Goal: Information Seeking & Learning: Learn about a topic

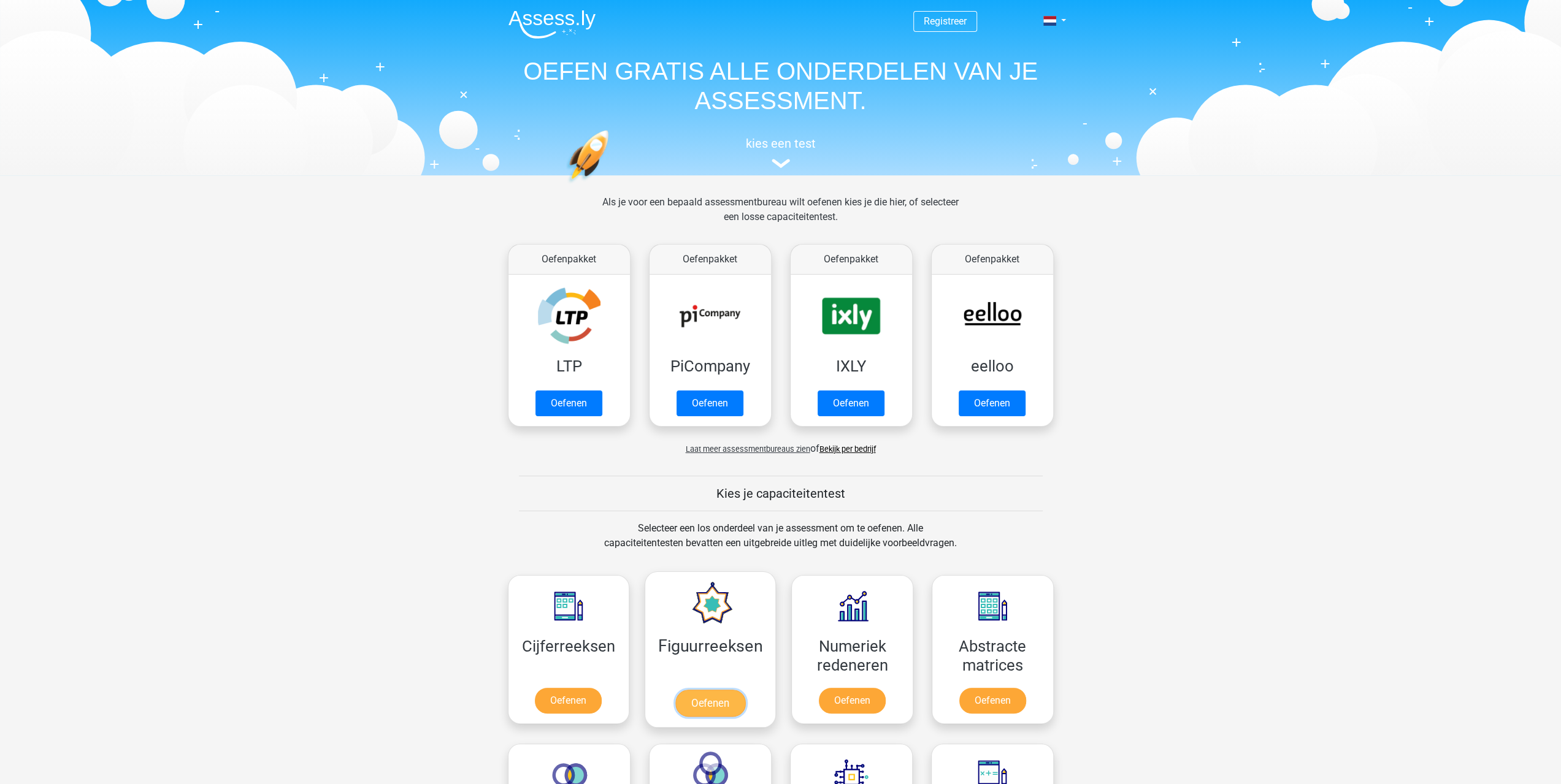
click at [706, 701] on link "Oefenen" at bounding box center [711, 703] width 70 height 27
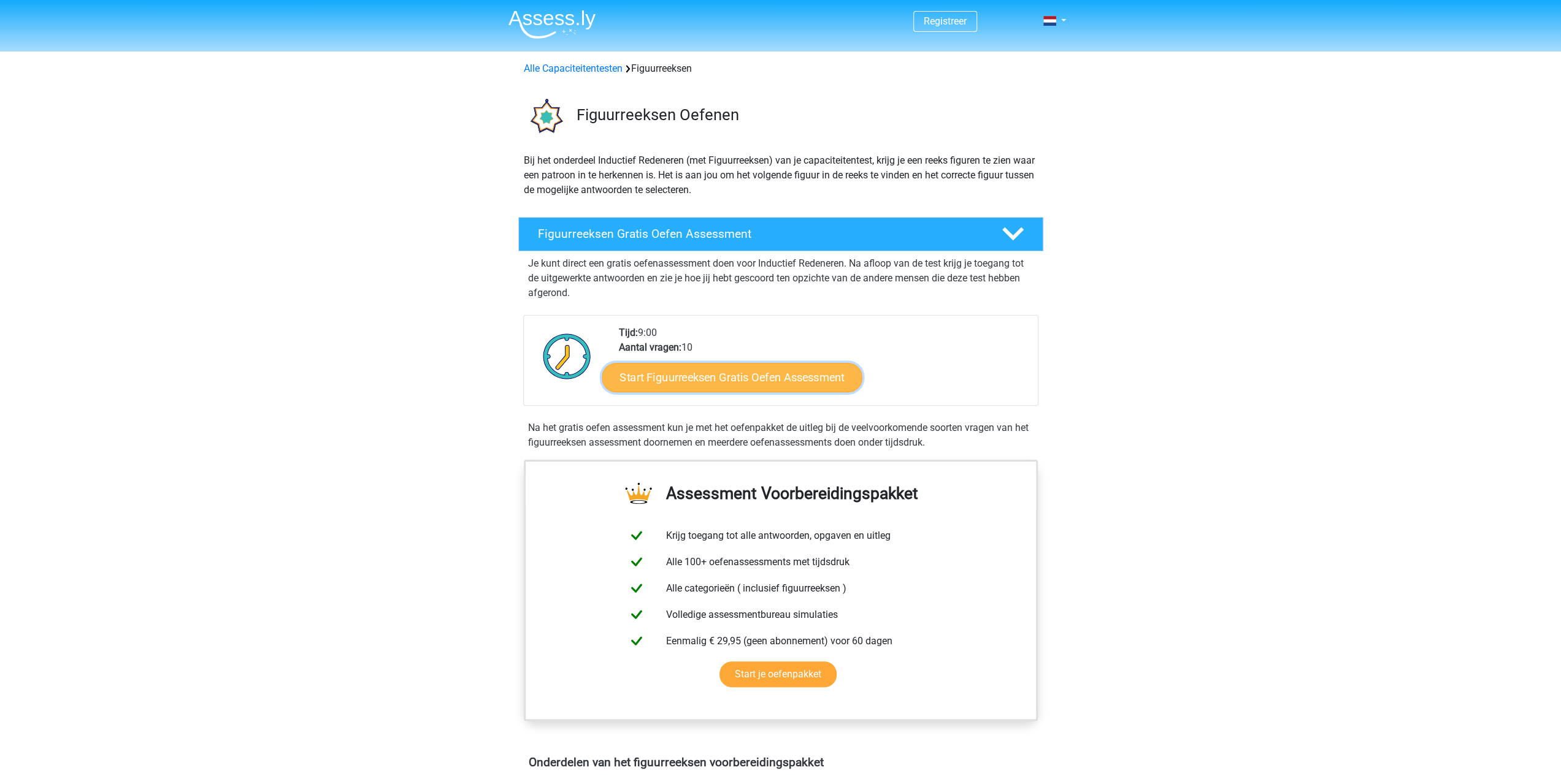
click at [698, 381] on link "Start Figuurreeksen Gratis Oefen Assessment" at bounding box center [732, 377] width 260 height 30
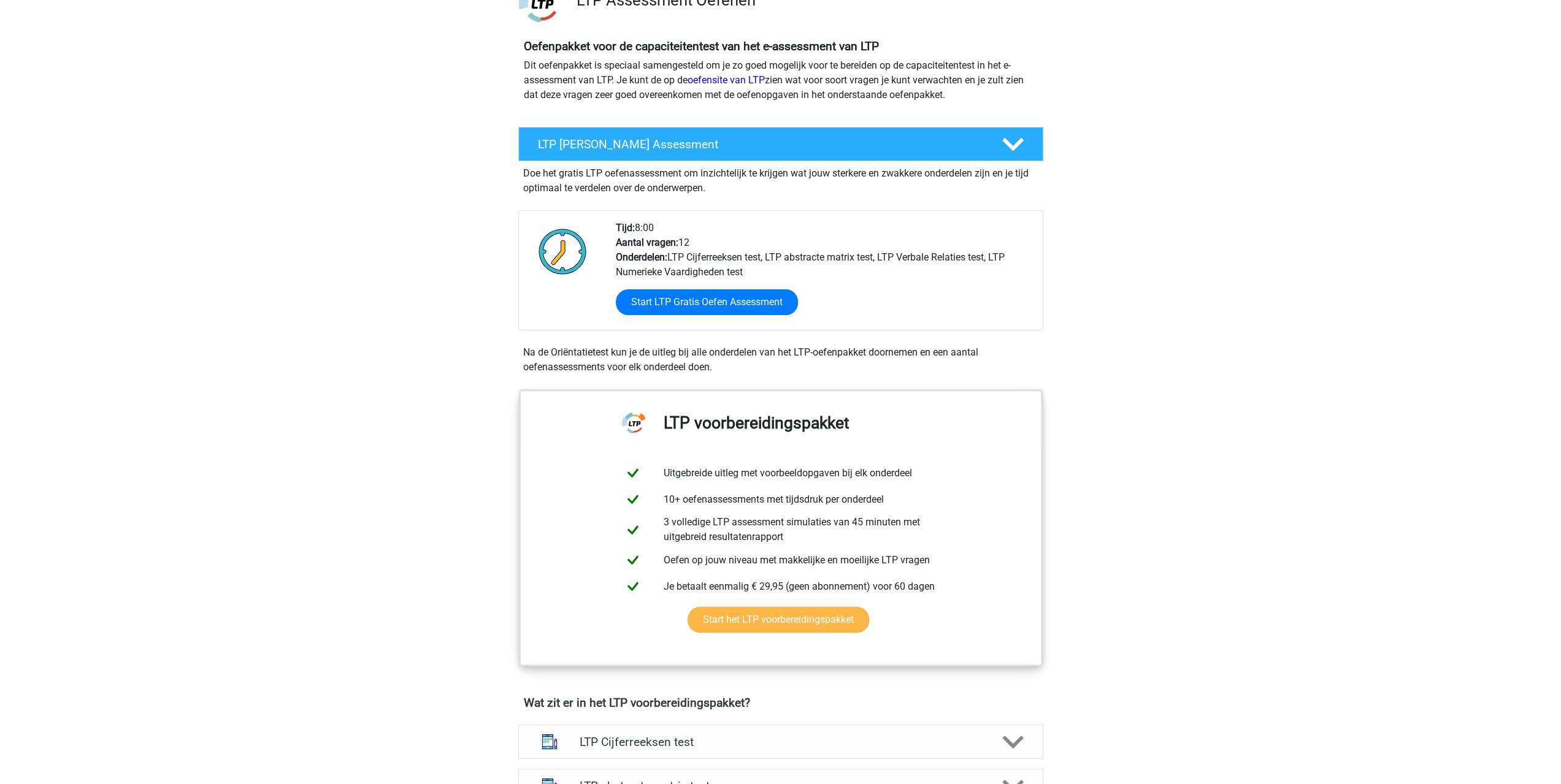
scroll to position [408, 0]
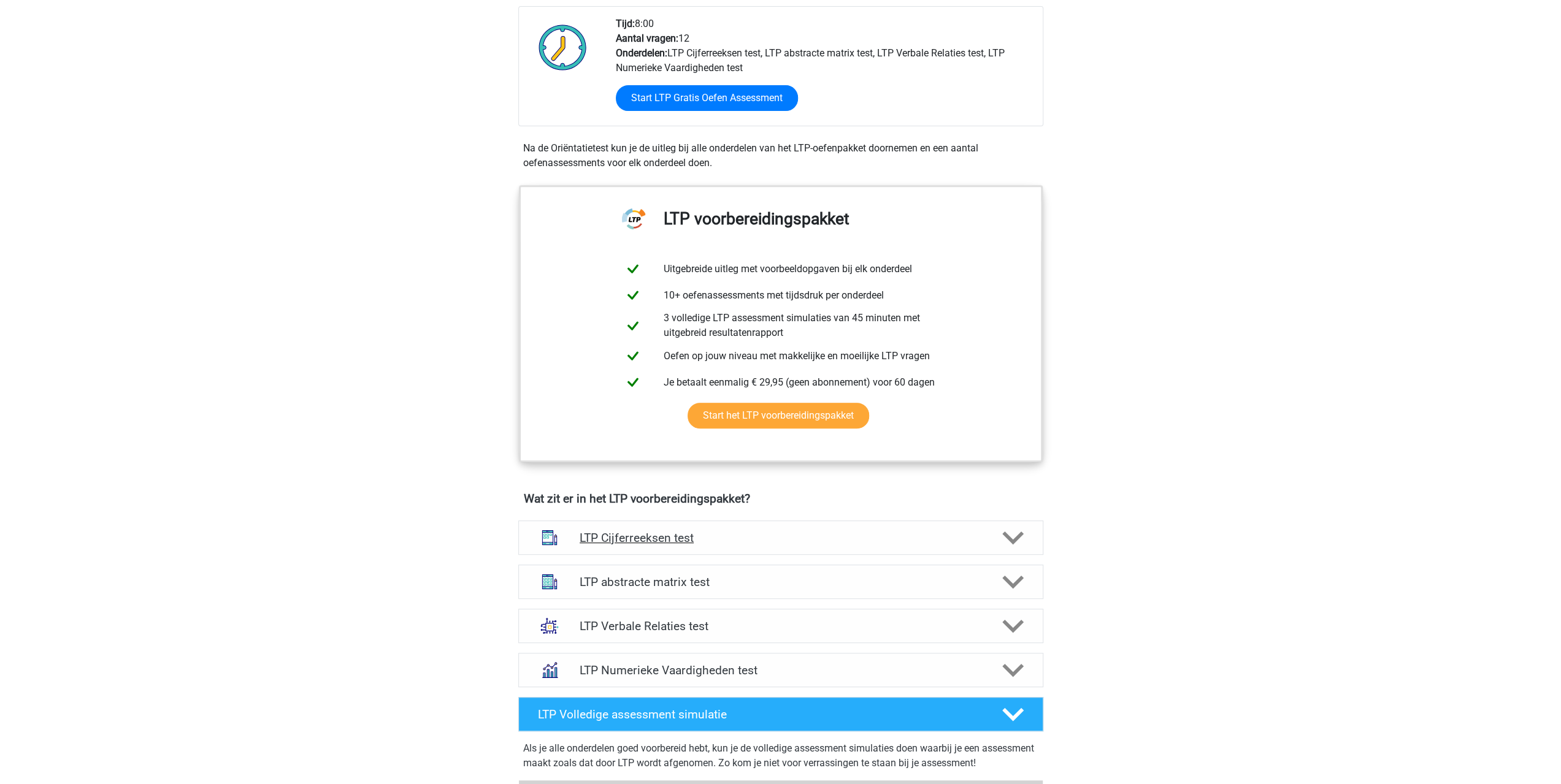
click at [781, 543] on div "LTP Cijferreeksen test" at bounding box center [780, 538] width 525 height 34
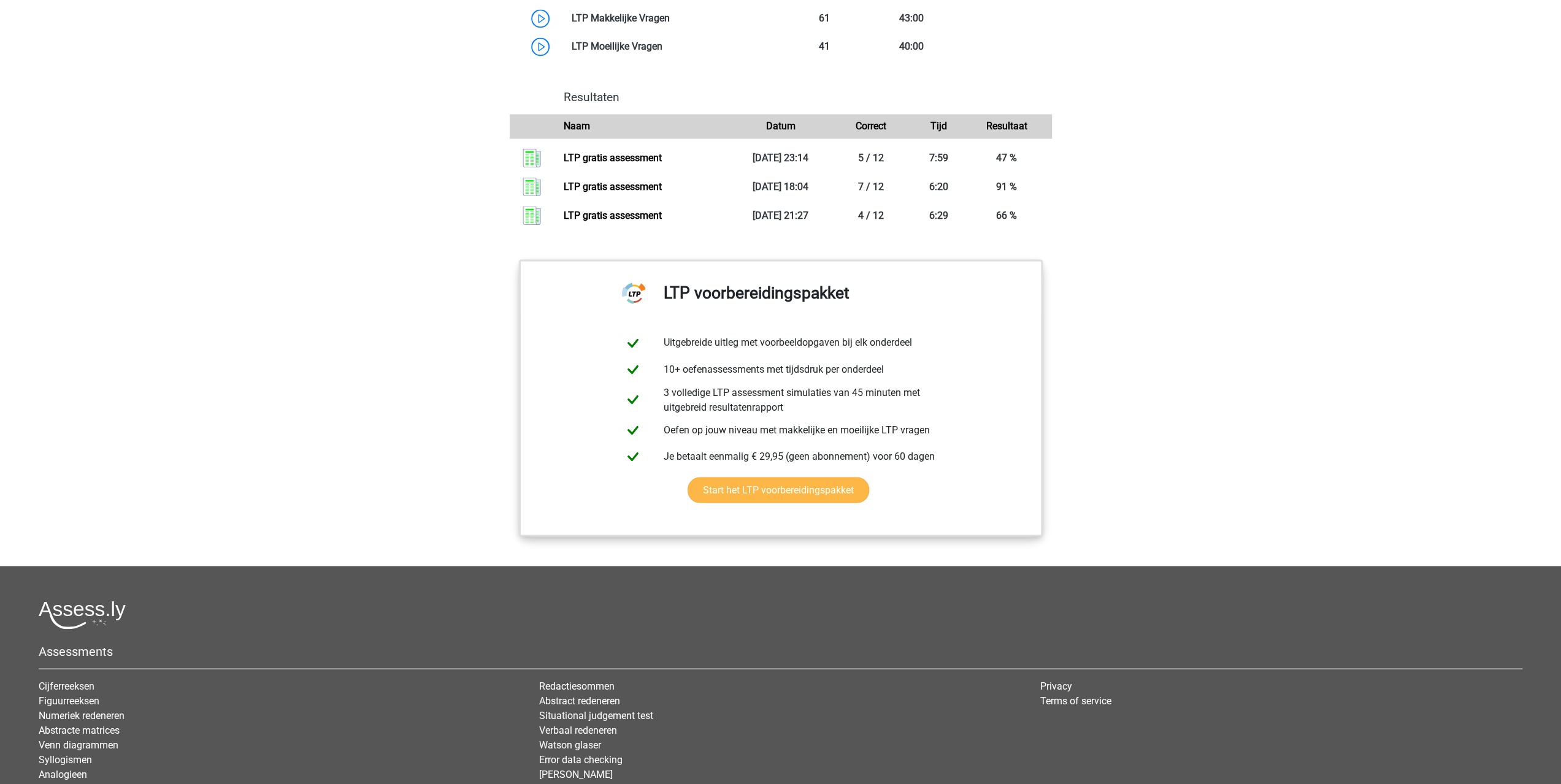
scroll to position [1839, 0]
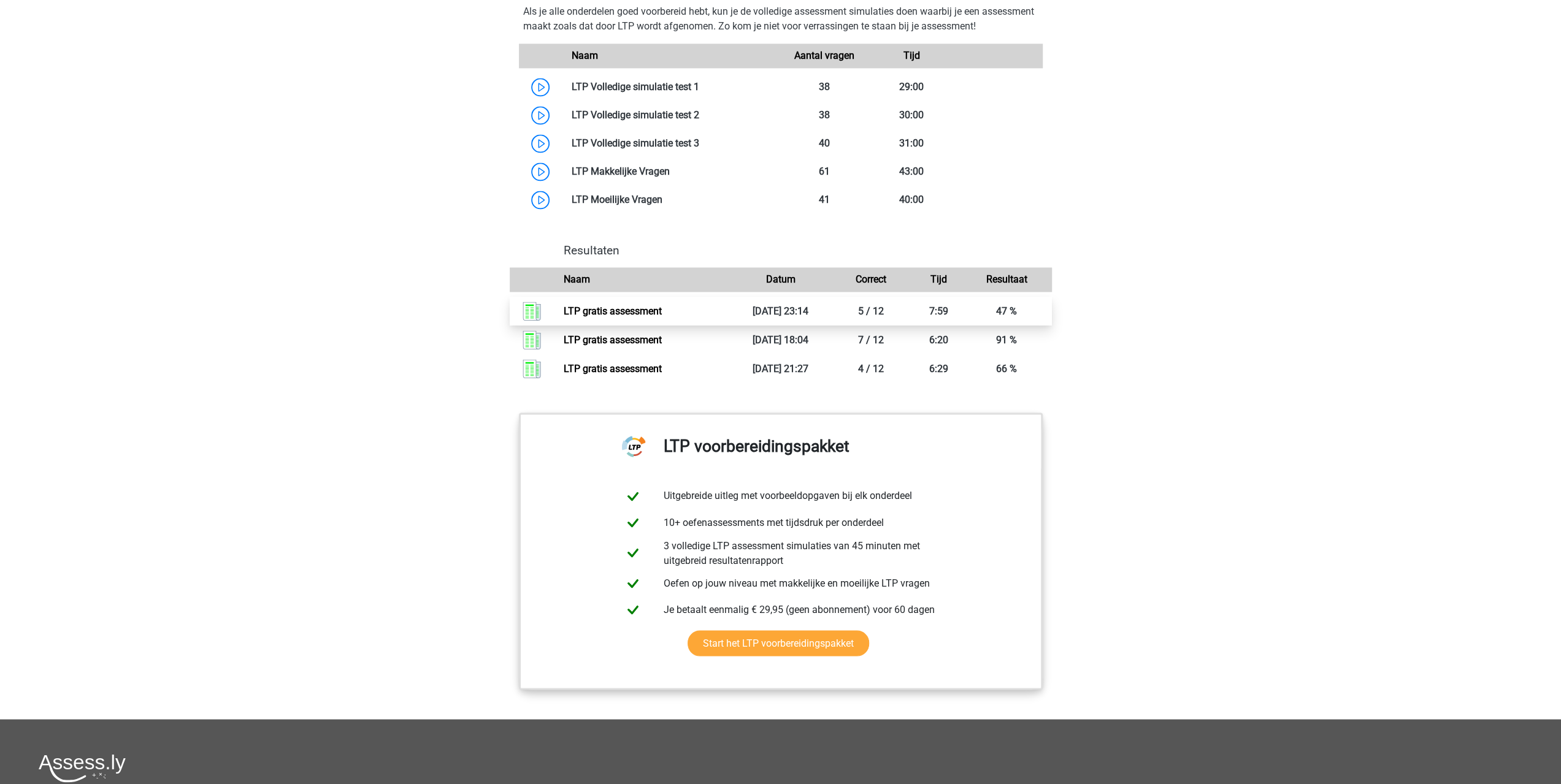
click at [595, 309] on link "LTP gratis assessment" at bounding box center [612, 311] width 98 height 11
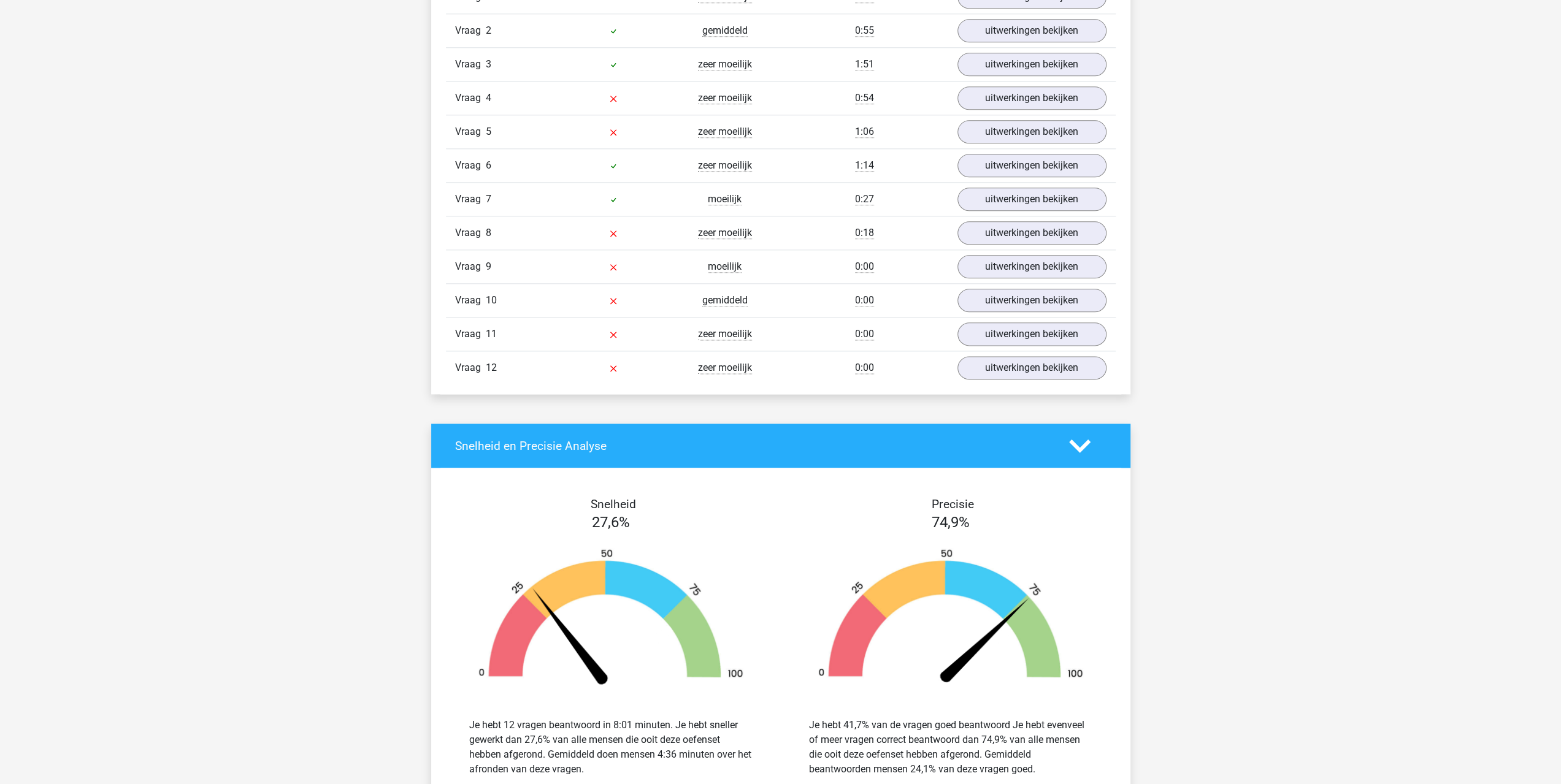
scroll to position [1227, 0]
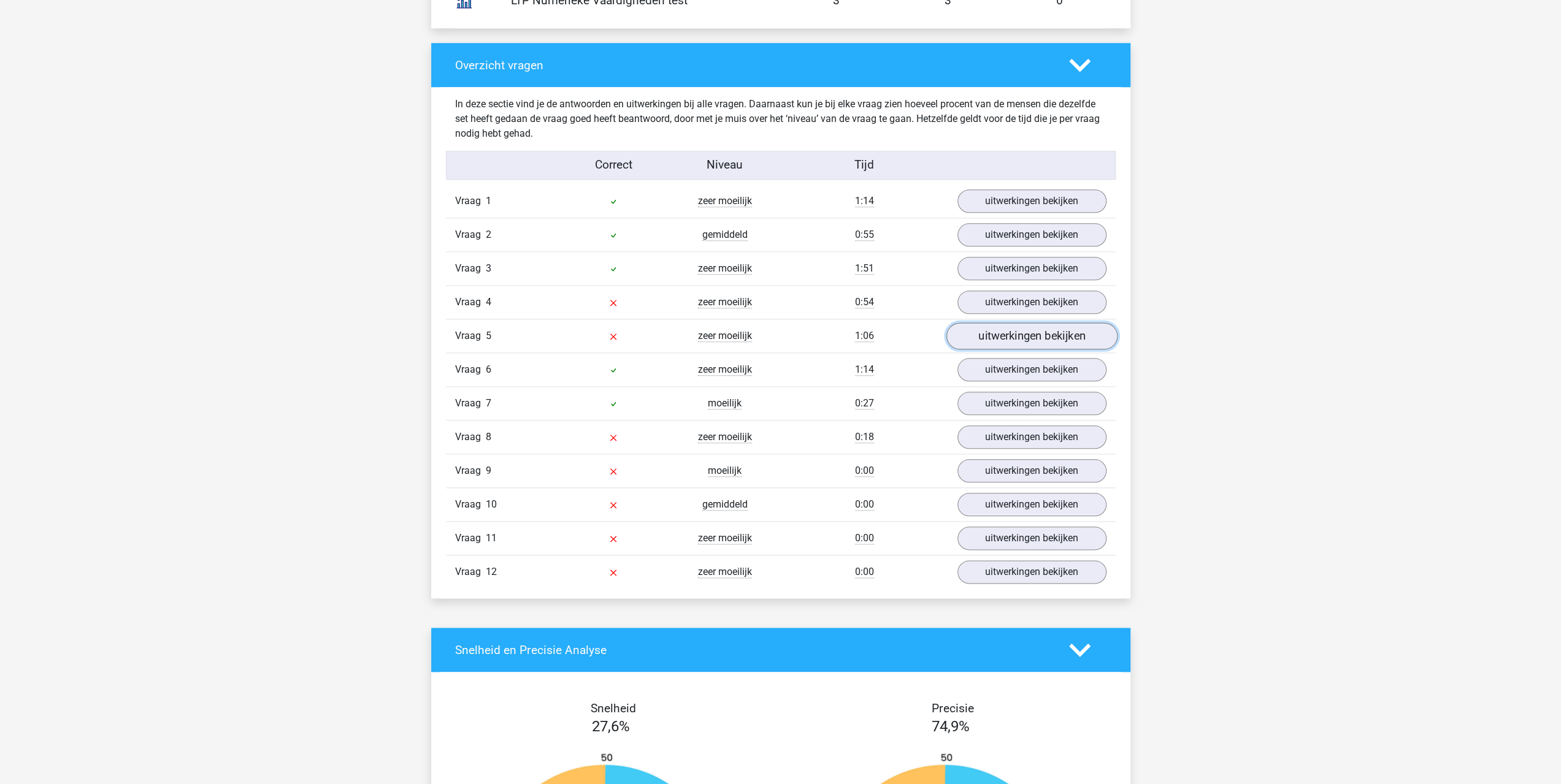
click at [995, 335] on link "uitwerkingen bekijken" at bounding box center [1031, 335] width 171 height 27
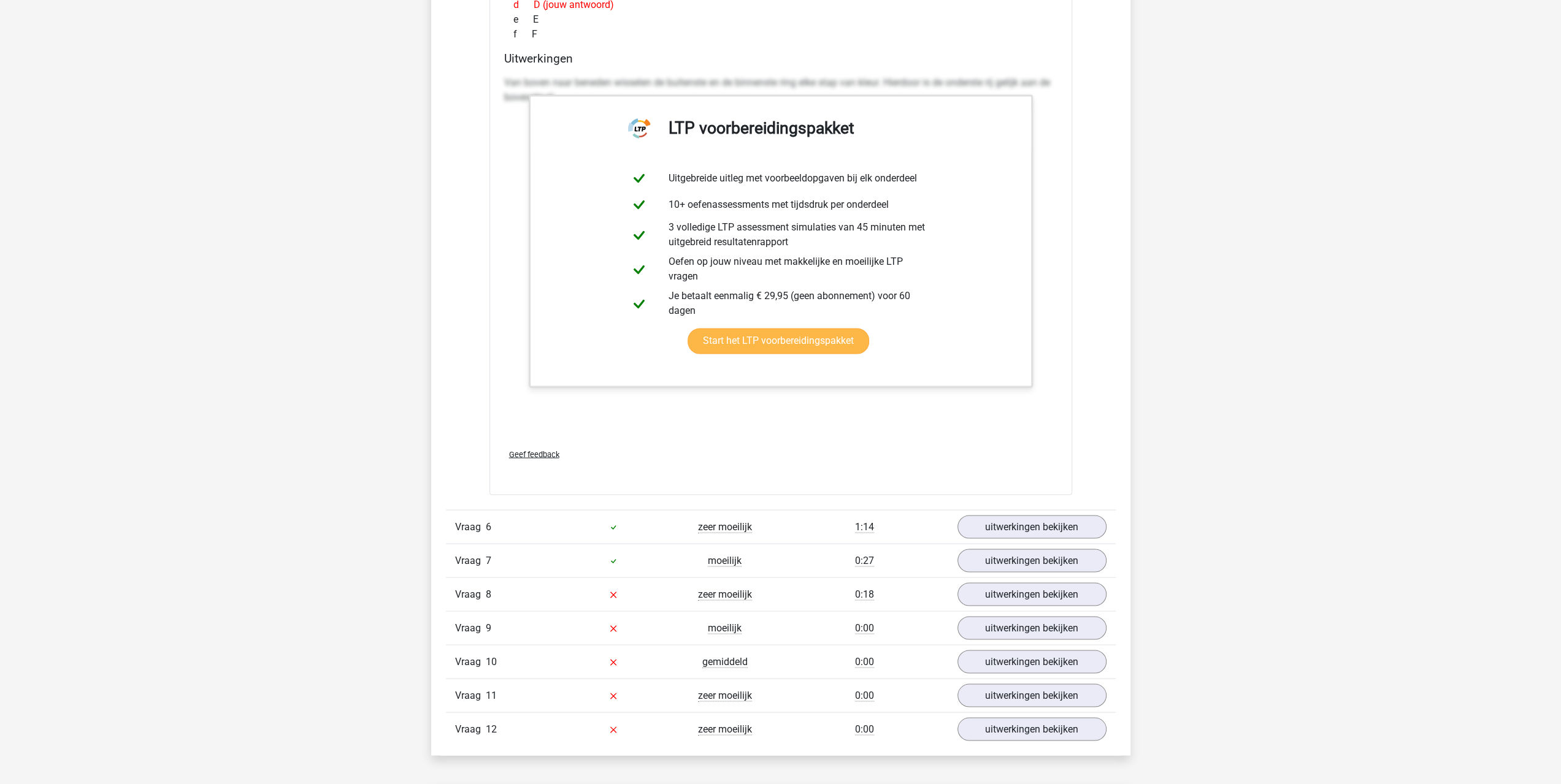
scroll to position [2248, 0]
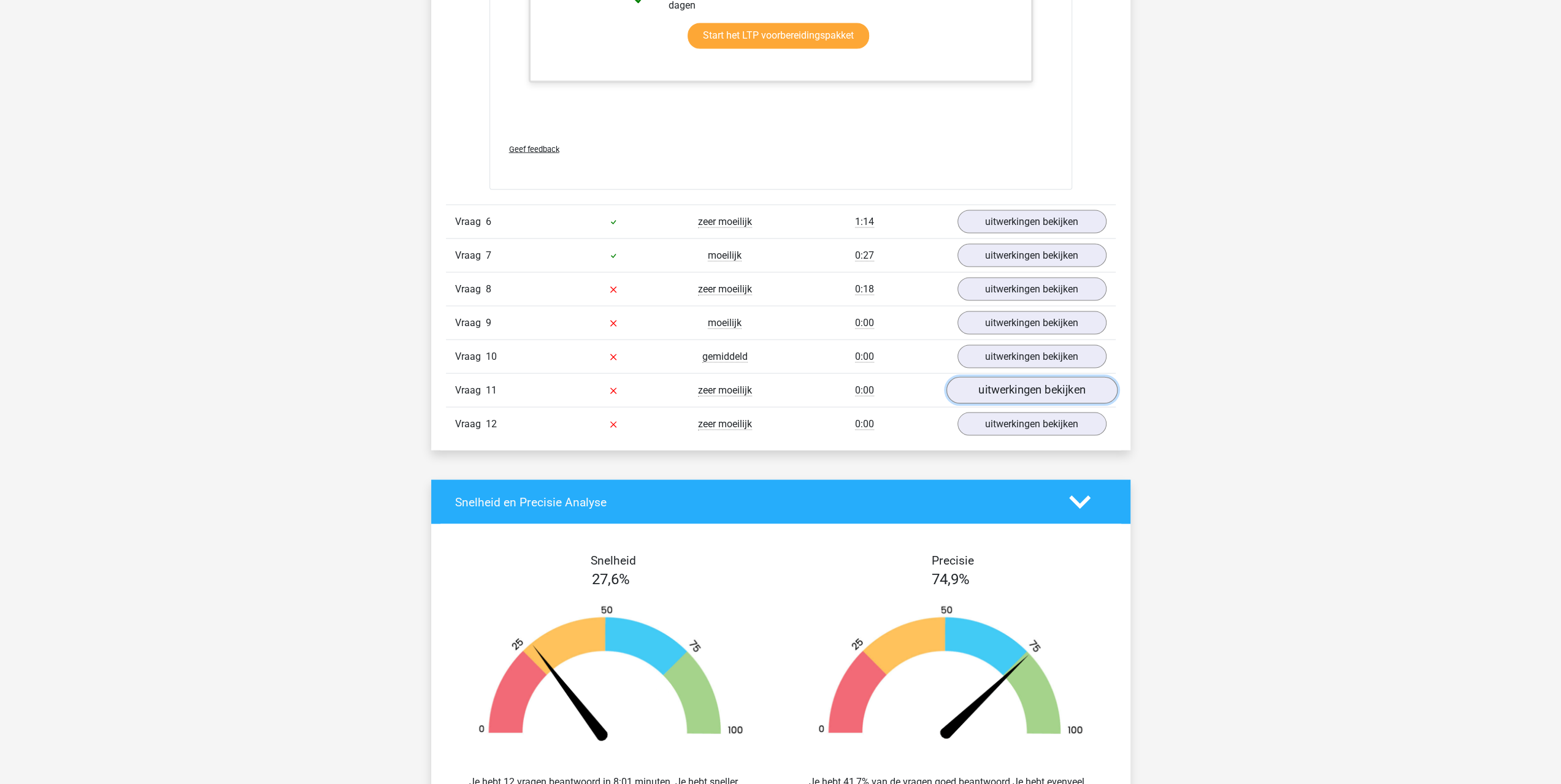
click at [1006, 377] on link "uitwerkingen bekijken" at bounding box center [1031, 390] width 171 height 27
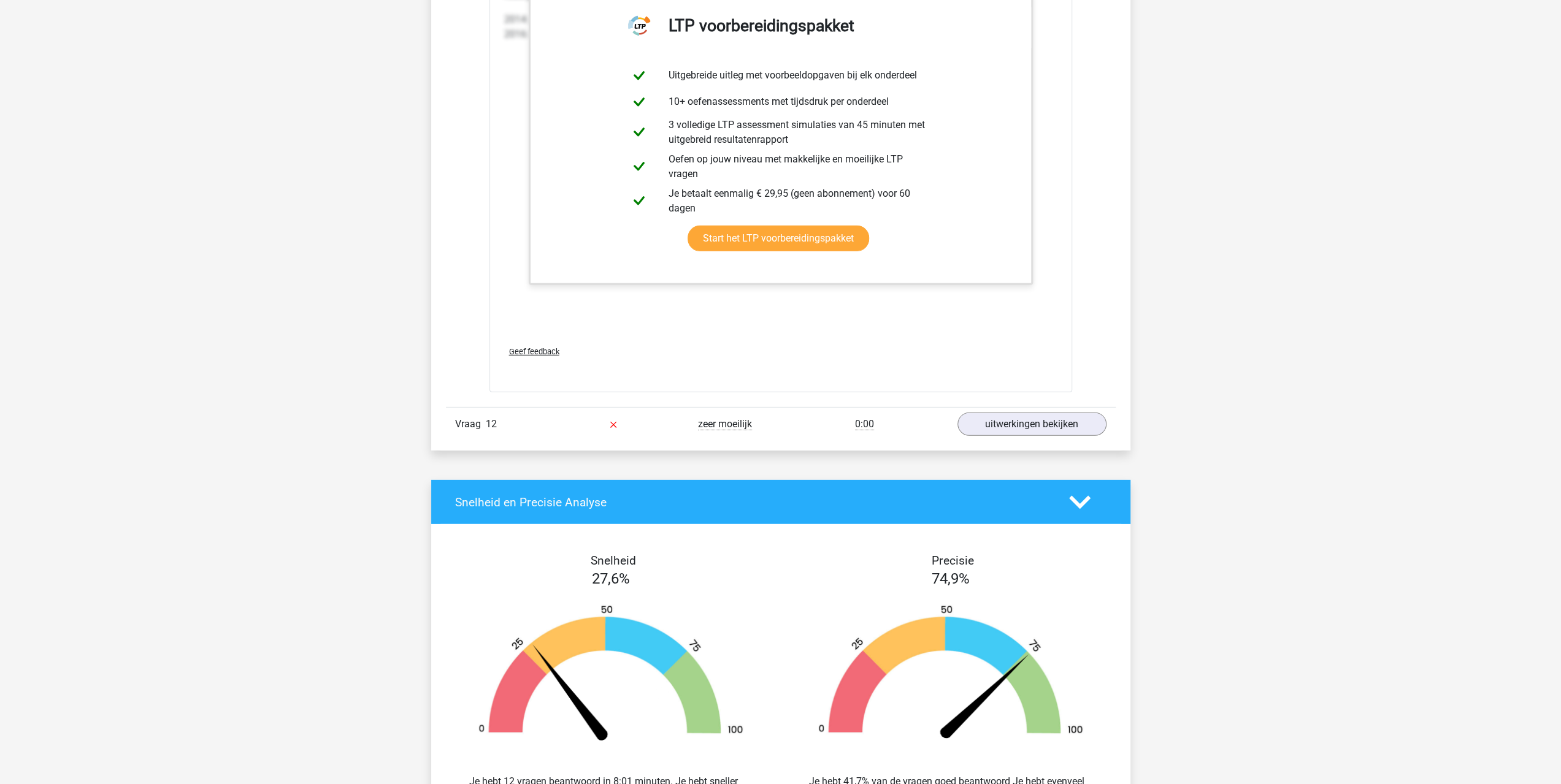
scroll to position [3883, 0]
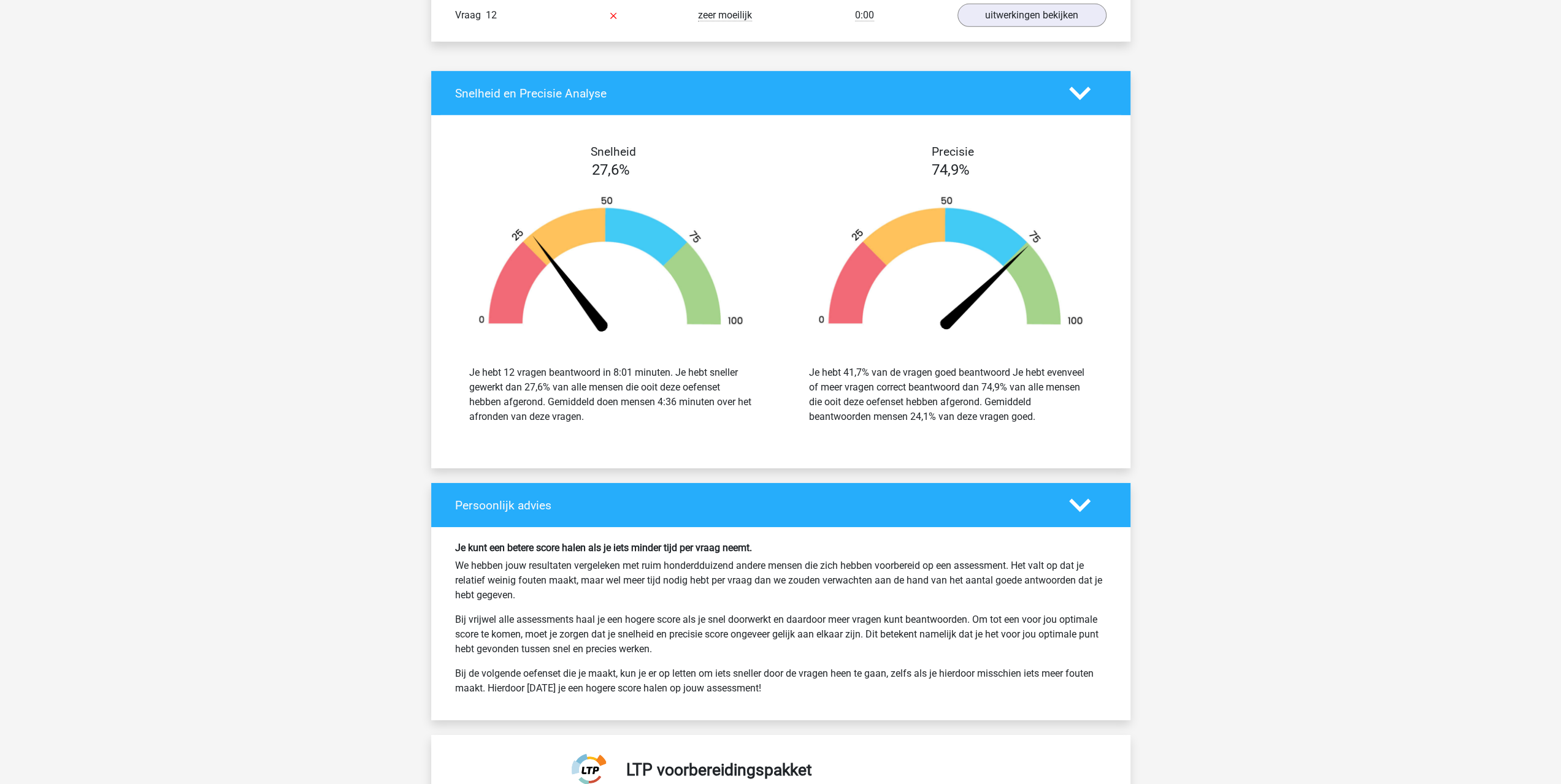
drag, startPoint x: 1192, startPoint y: 570, endPoint x: 1143, endPoint y: 297, distance: 277.4
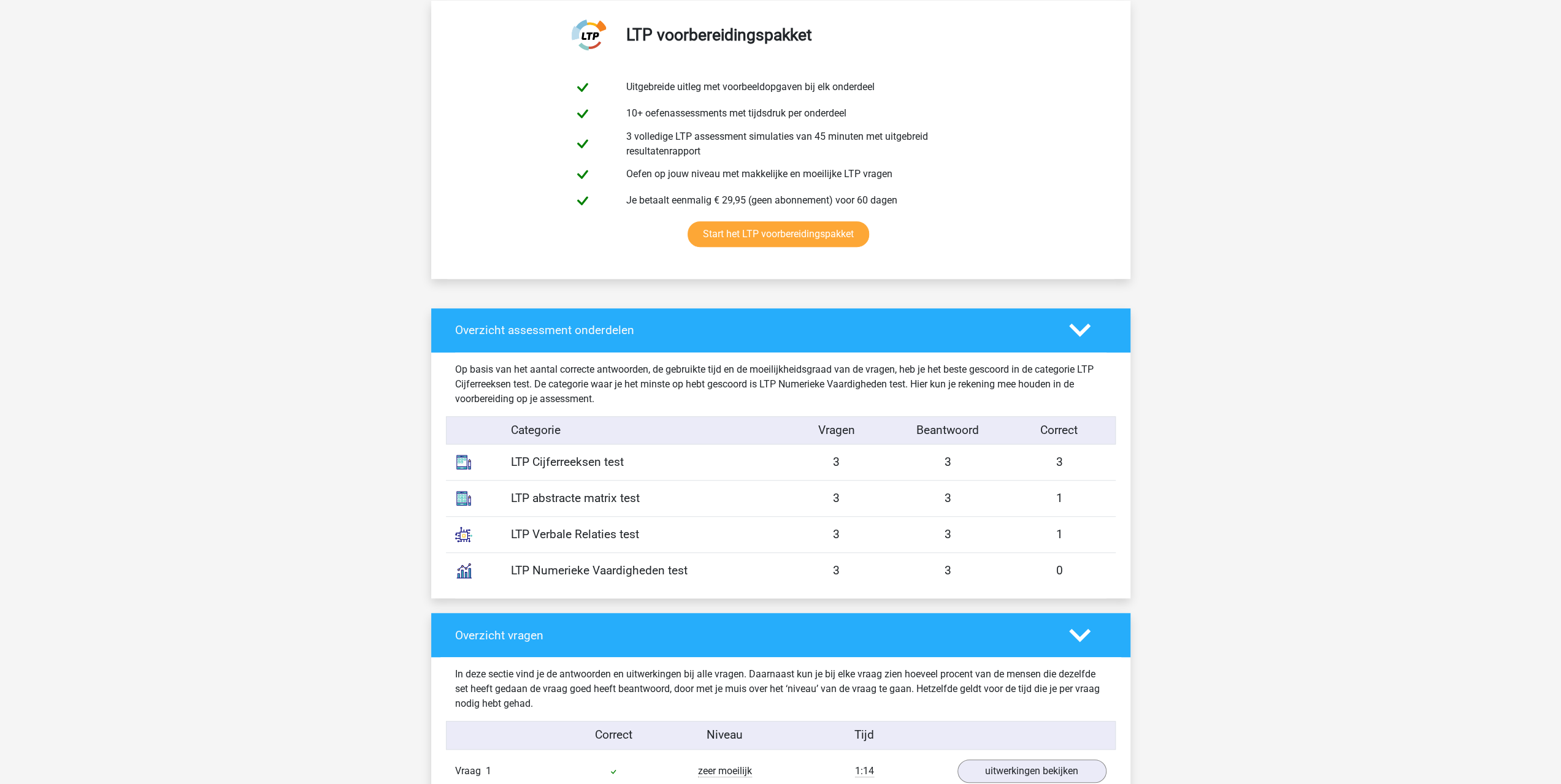
scroll to position [0, 0]
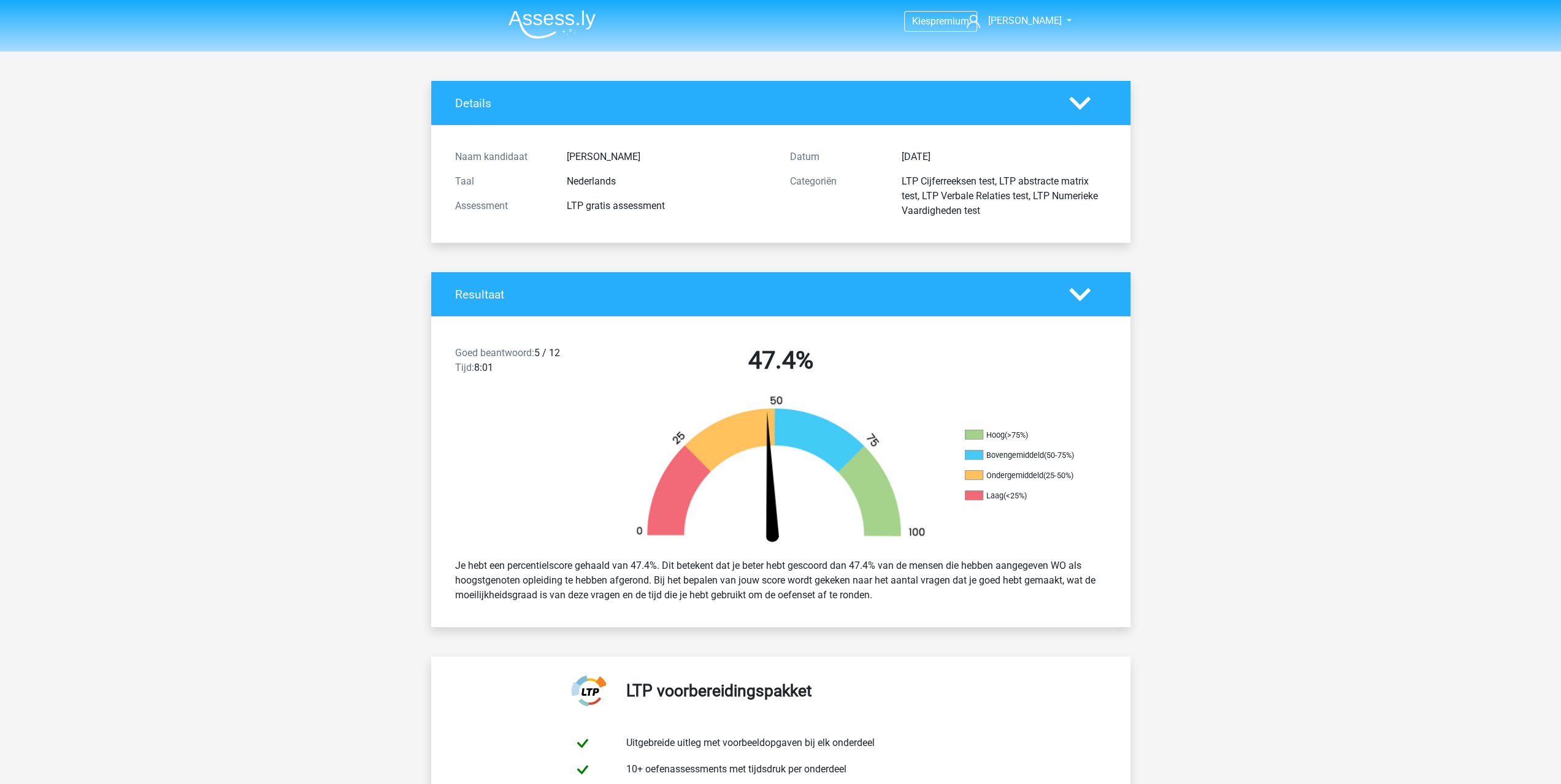
click at [546, 26] on img at bounding box center [552, 24] width 87 height 29
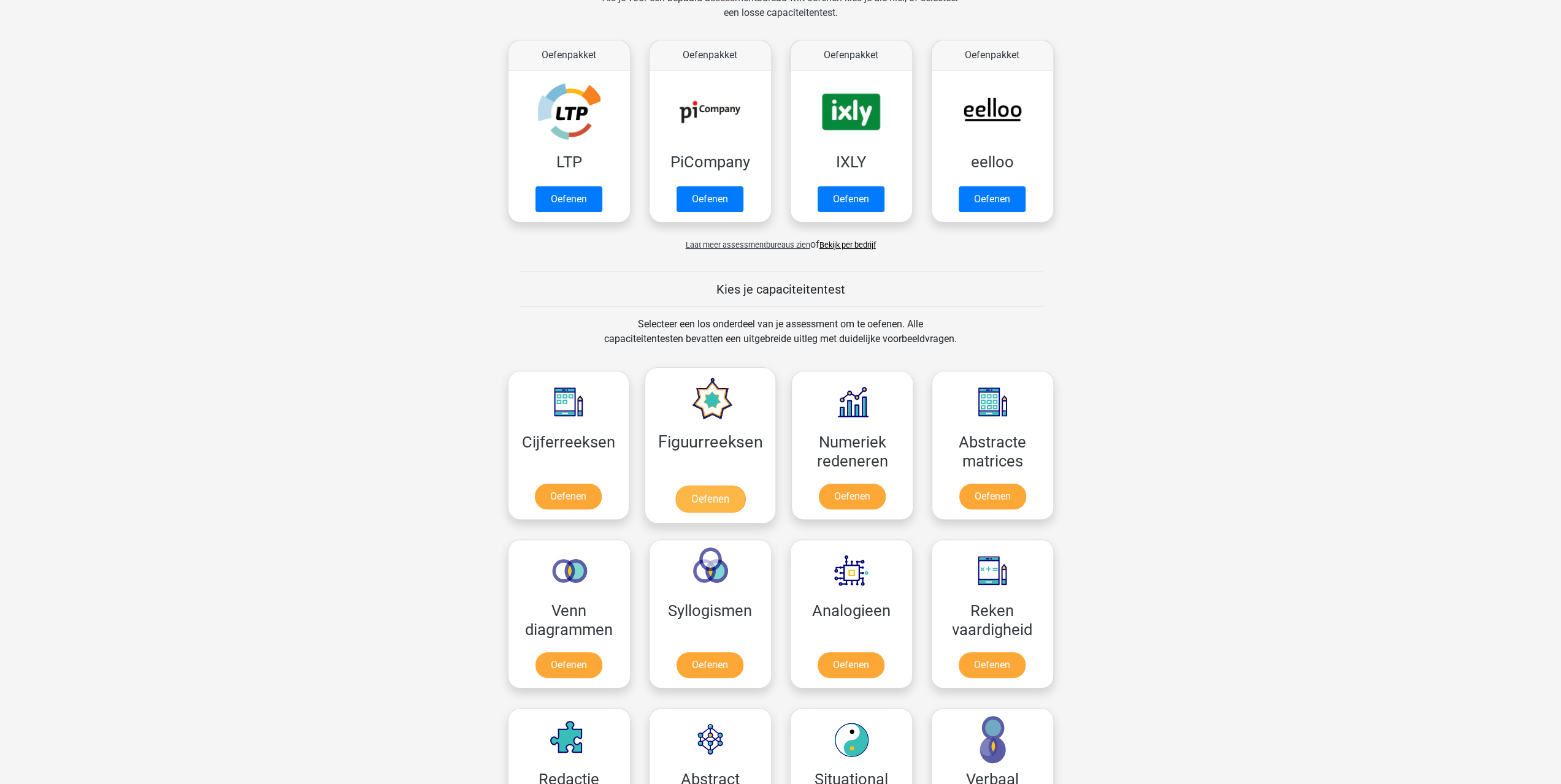
scroll to position [408, 0]
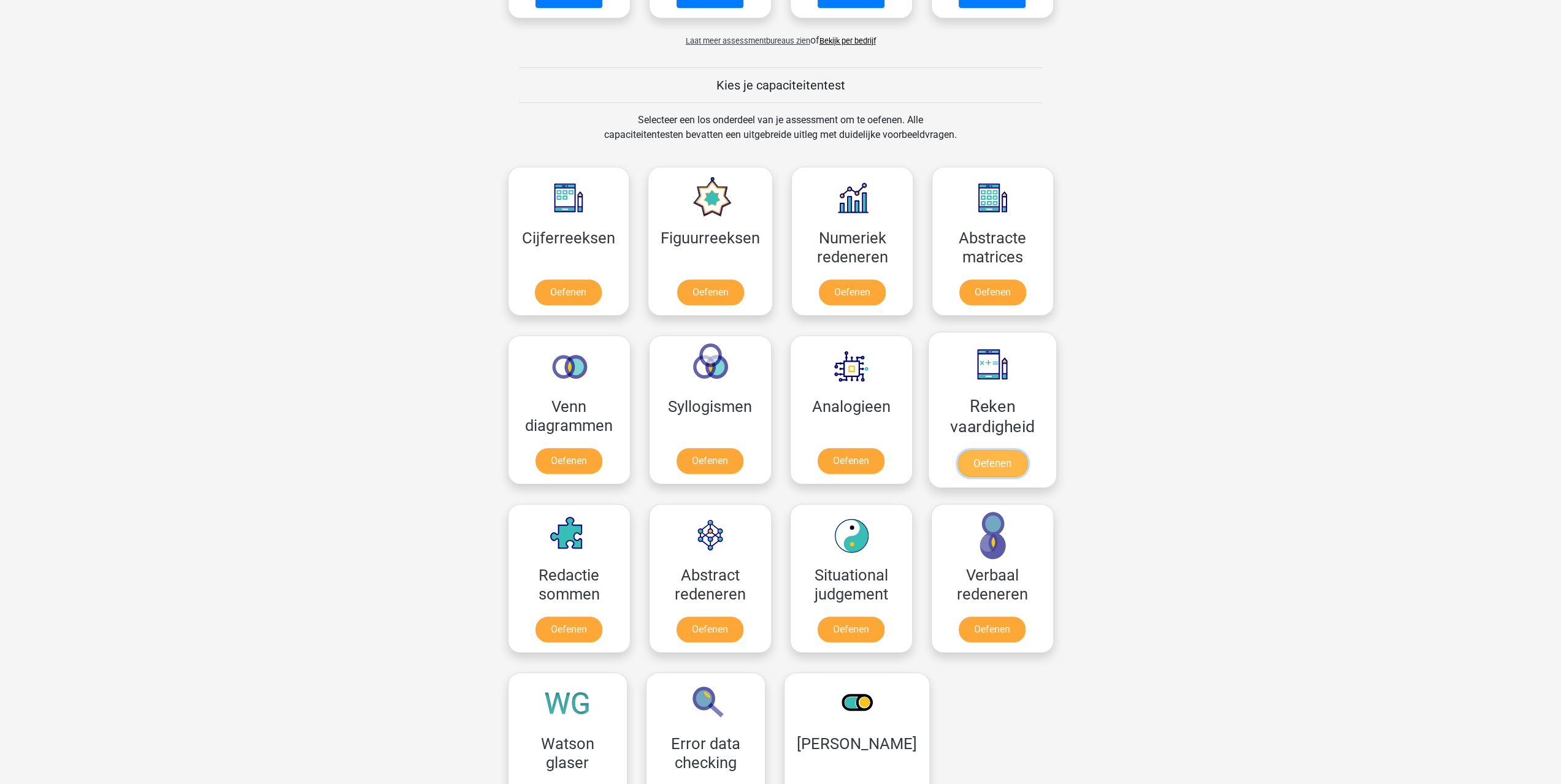
click at [983, 455] on link "Oefenen" at bounding box center [992, 463] width 70 height 27
click at [996, 627] on link "Oefenen" at bounding box center [992, 632] width 70 height 27
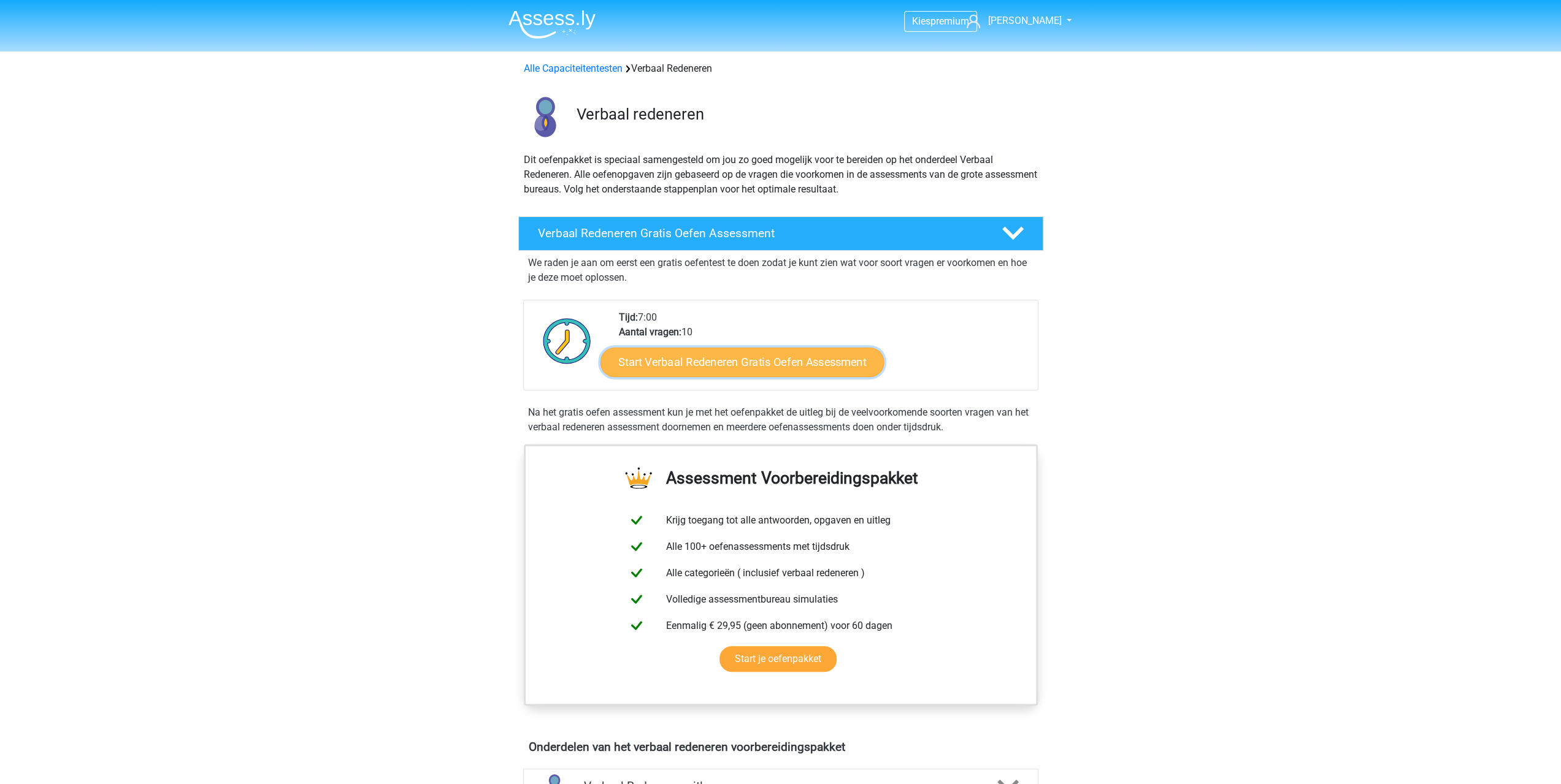
click at [731, 364] on link "Start Verbaal Redeneren Gratis Oefen Assessment" at bounding box center [742, 362] width 284 height 30
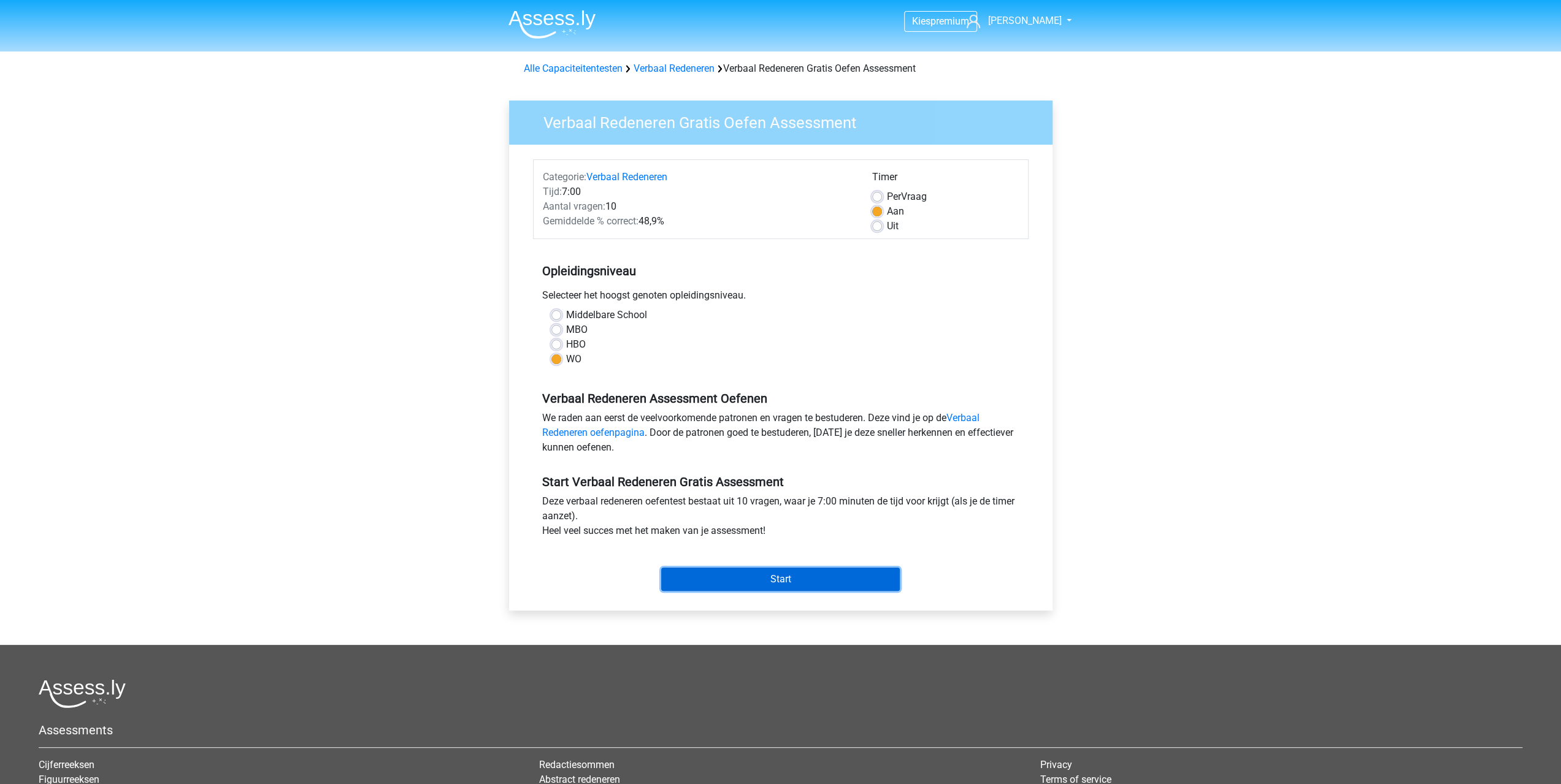
click at [719, 580] on input "Start" at bounding box center [780, 579] width 239 height 24
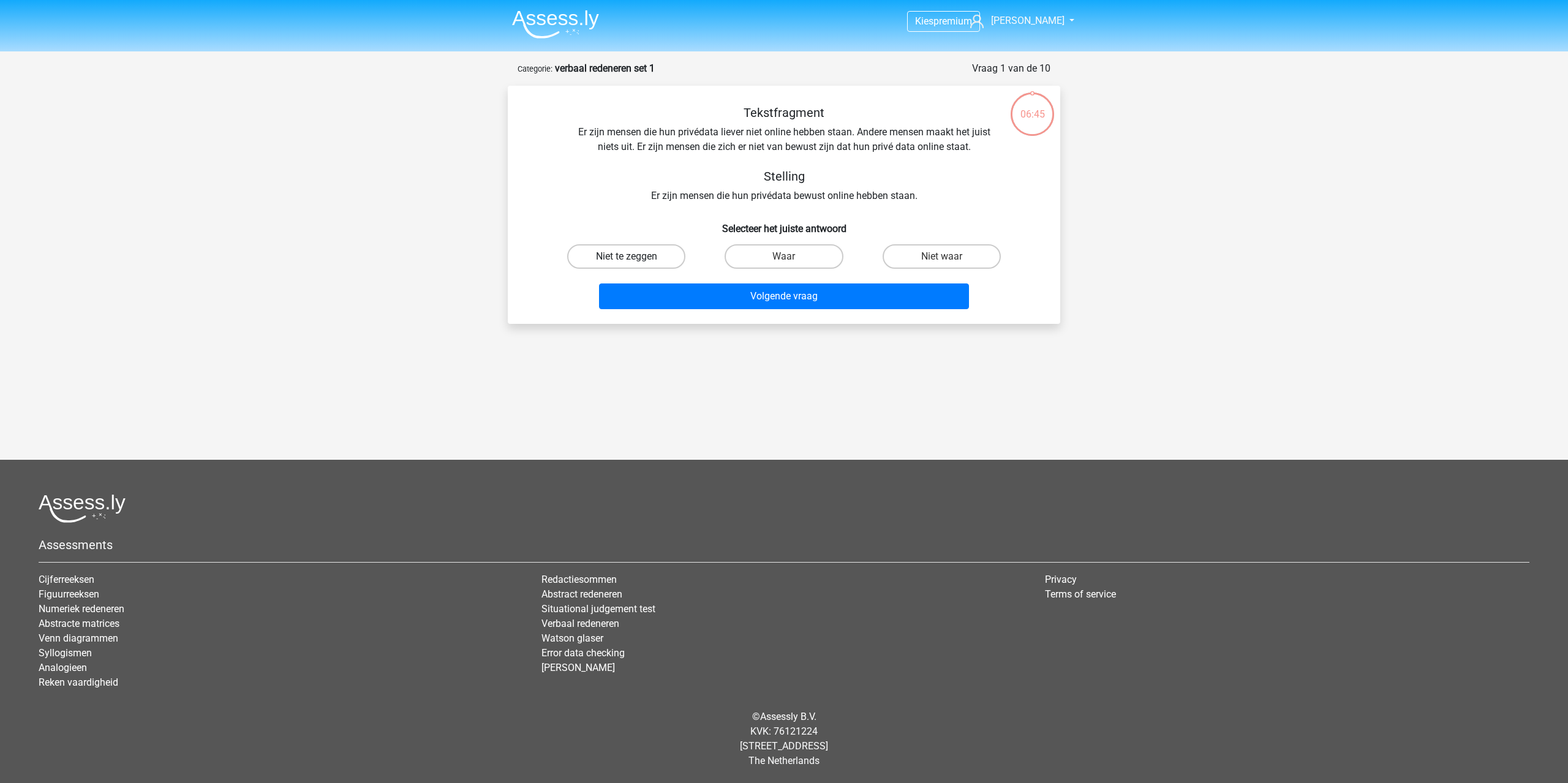
click at [653, 254] on label "Niet te zeggen" at bounding box center [627, 257] width 119 height 24
click at [634, 257] on input "Niet te zeggen" at bounding box center [631, 260] width 8 height 8
radio input "true"
click at [748, 248] on label "Waar" at bounding box center [784, 257] width 119 height 24
click at [784, 257] on input "Waar" at bounding box center [788, 260] width 8 height 8
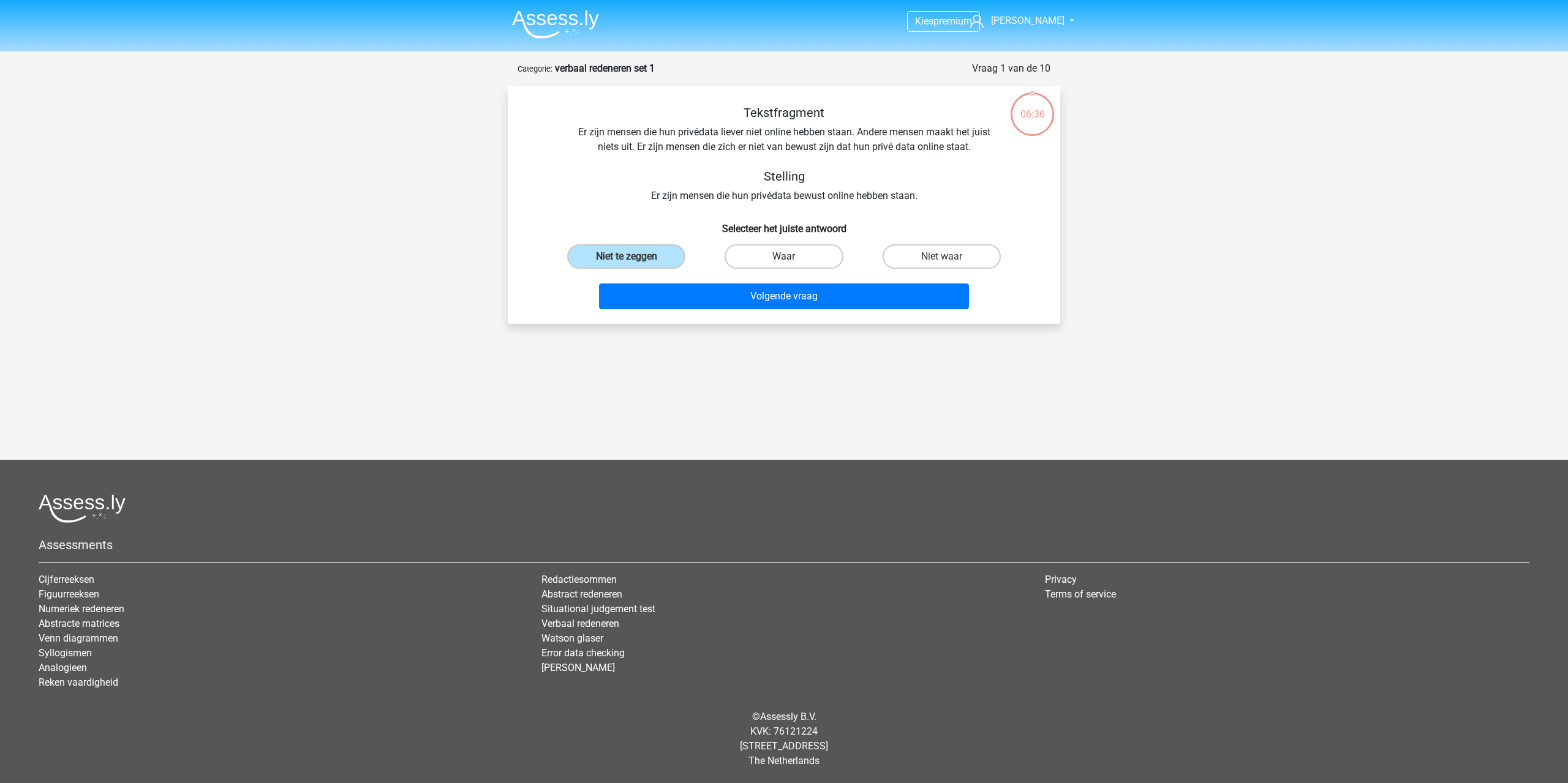
radio input "true"
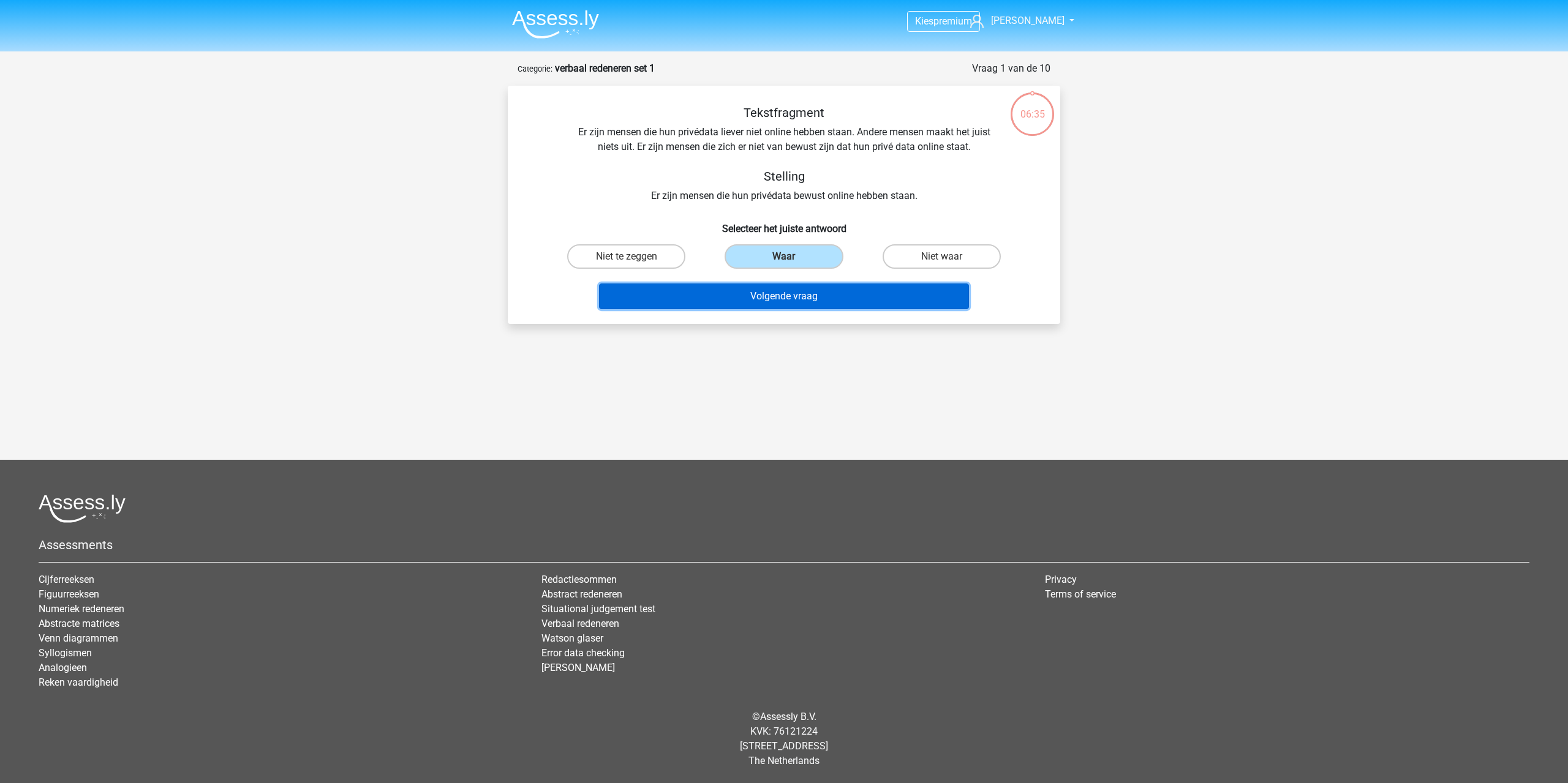
click at [747, 301] on button "Volgende vraag" at bounding box center [785, 296] width 371 height 26
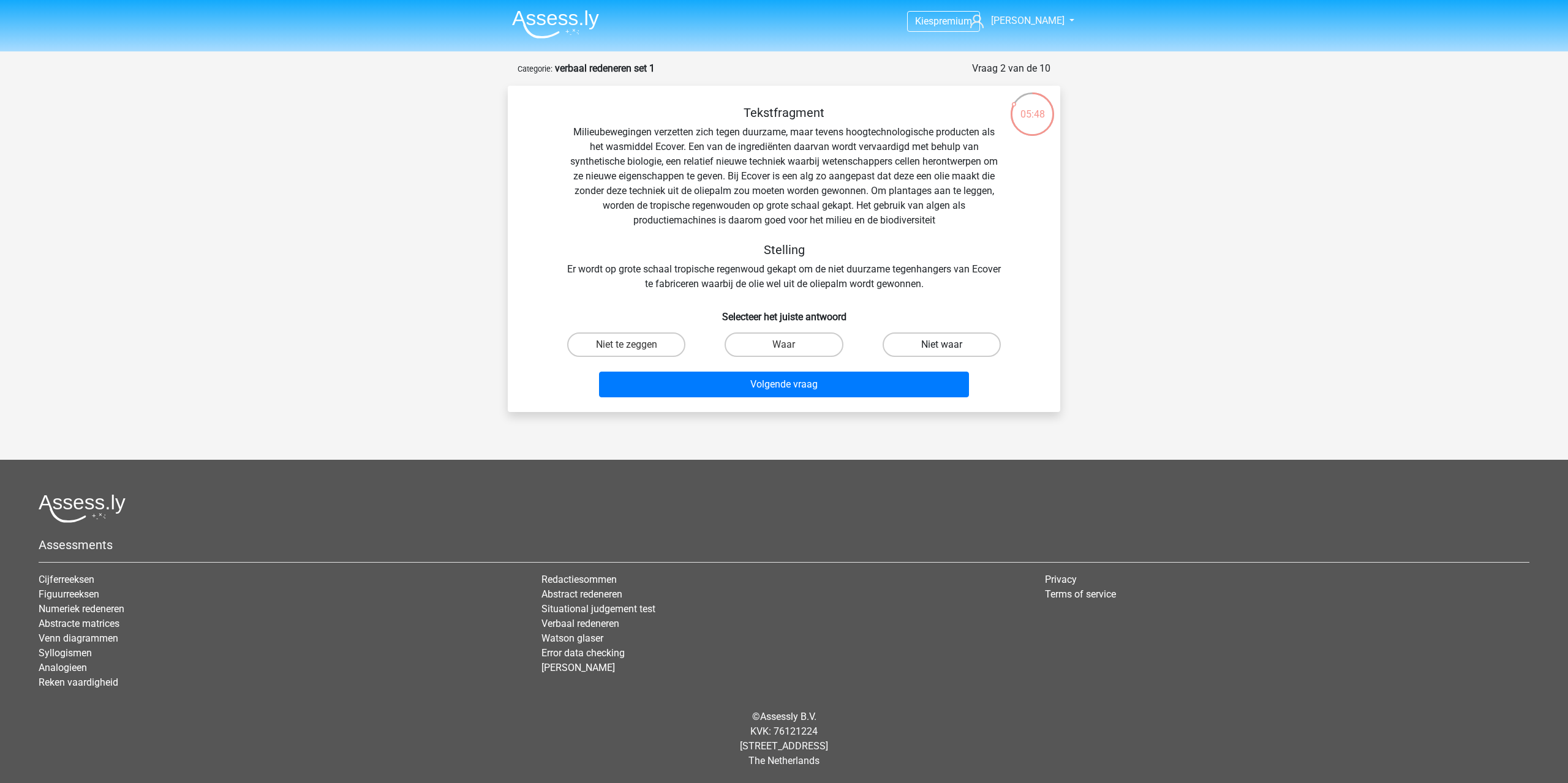
click at [963, 351] on label "Niet waar" at bounding box center [942, 345] width 119 height 24
click at [950, 351] on input "Niet waar" at bounding box center [945, 349] width 8 height 8
radio input "true"
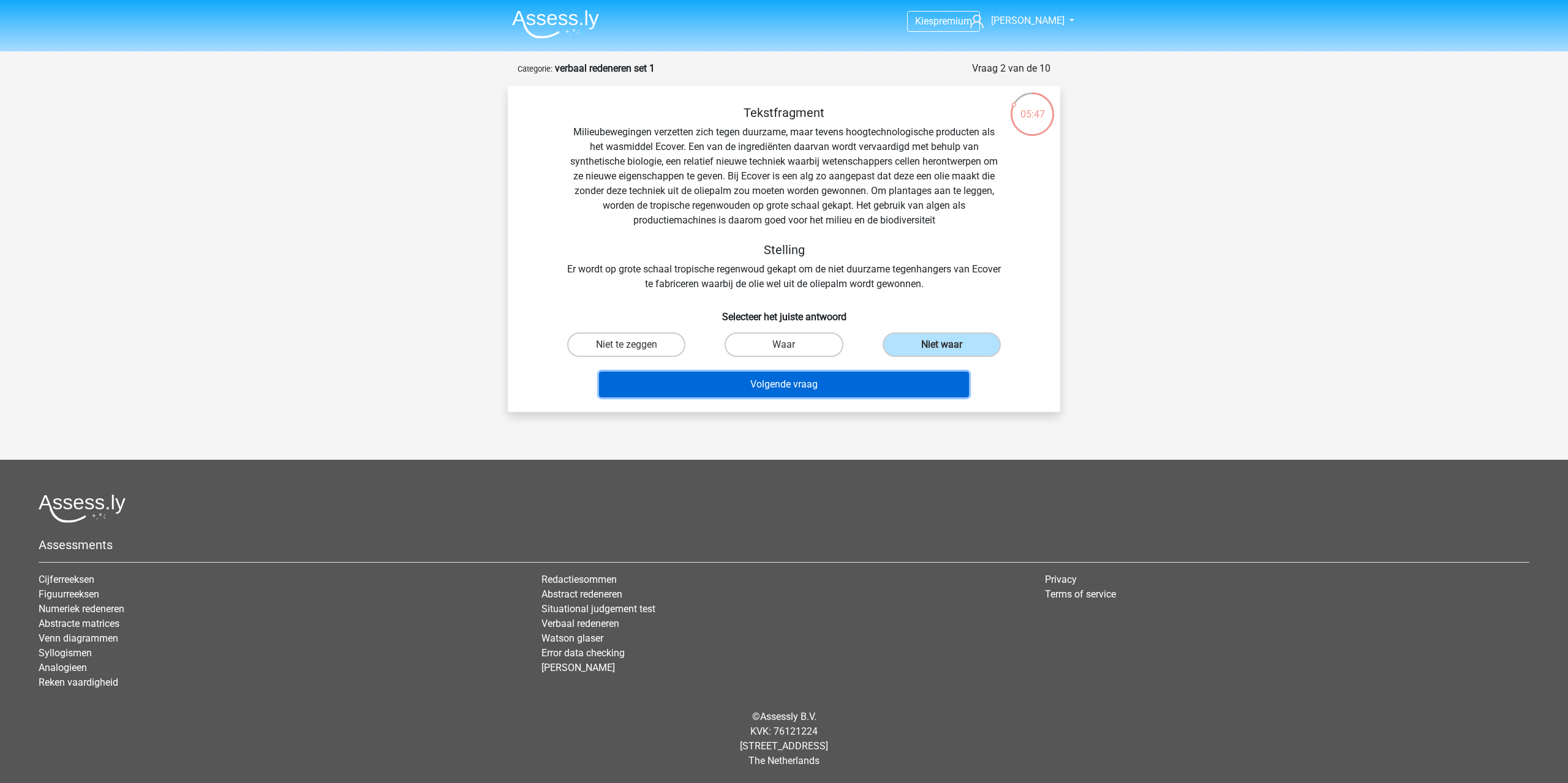
click at [896, 381] on button "Volgende vraag" at bounding box center [785, 384] width 371 height 26
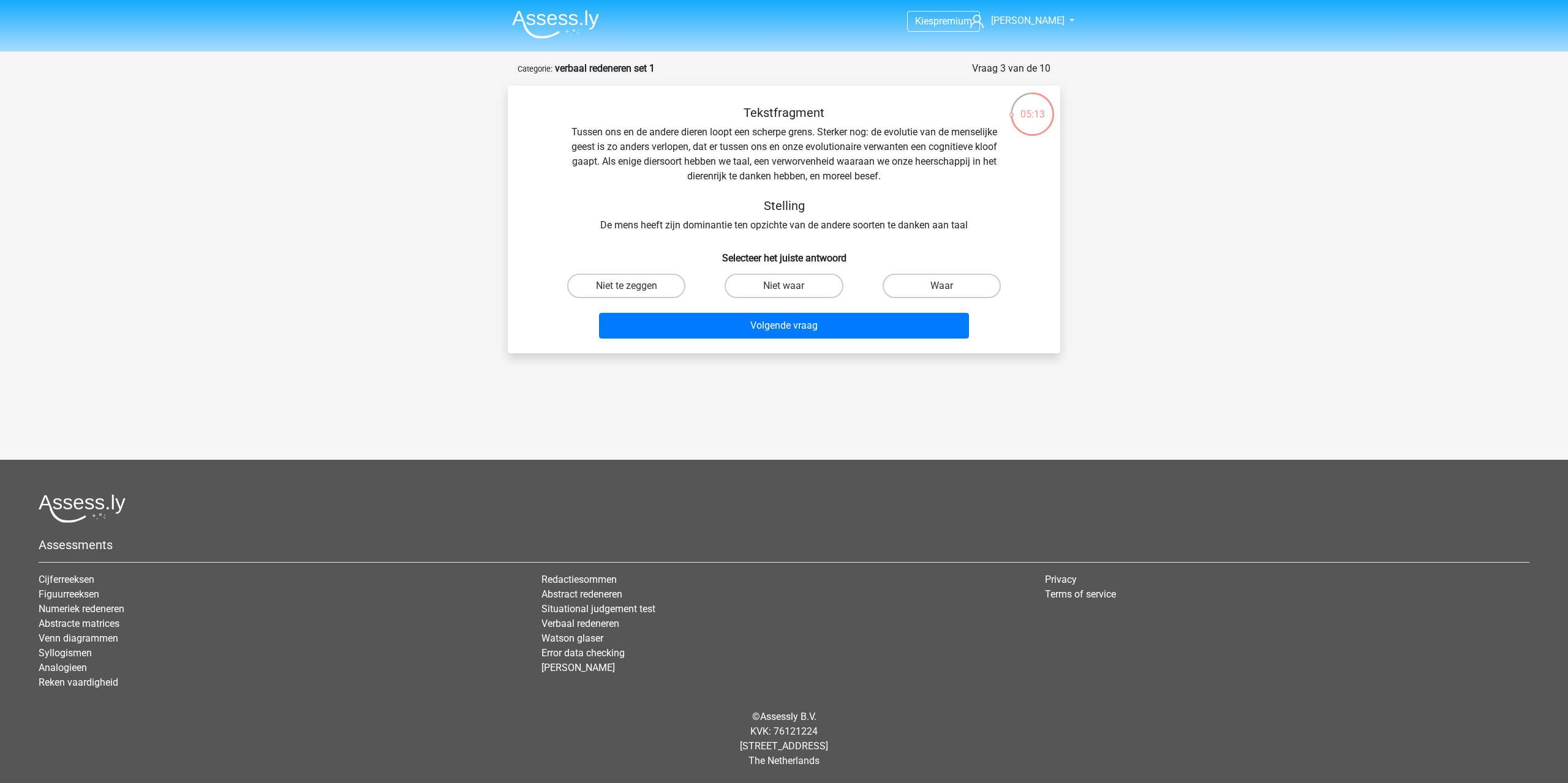
click at [948, 286] on input "Waar" at bounding box center [945, 290] width 8 height 8
radio input "true"
click at [808, 283] on label "Niet waar" at bounding box center [784, 286] width 119 height 24
click at [792, 286] on input "Niet waar" at bounding box center [788, 290] width 8 height 8
radio input "true"
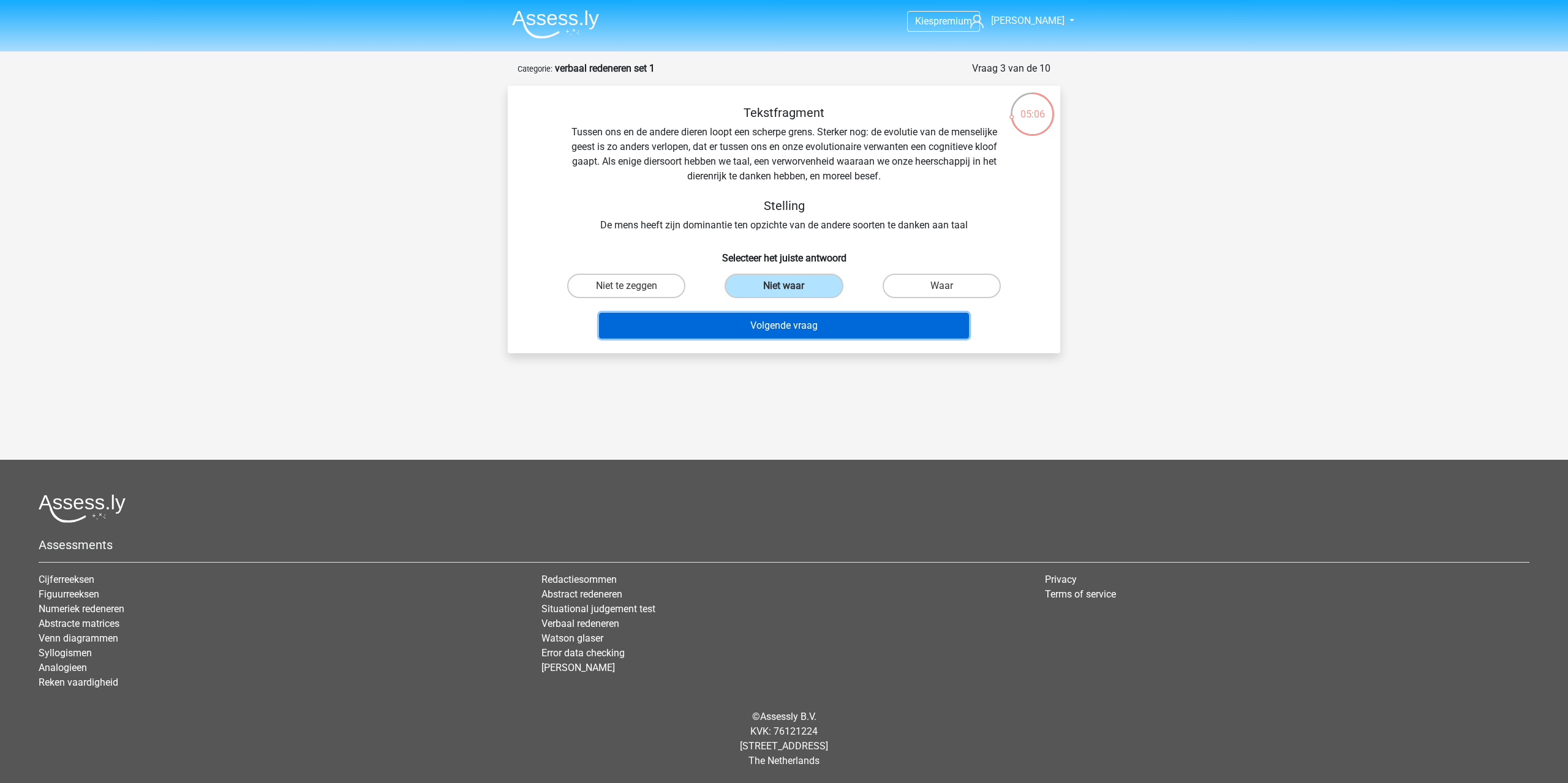
click at [800, 325] on button "Volgende vraag" at bounding box center [785, 326] width 371 height 26
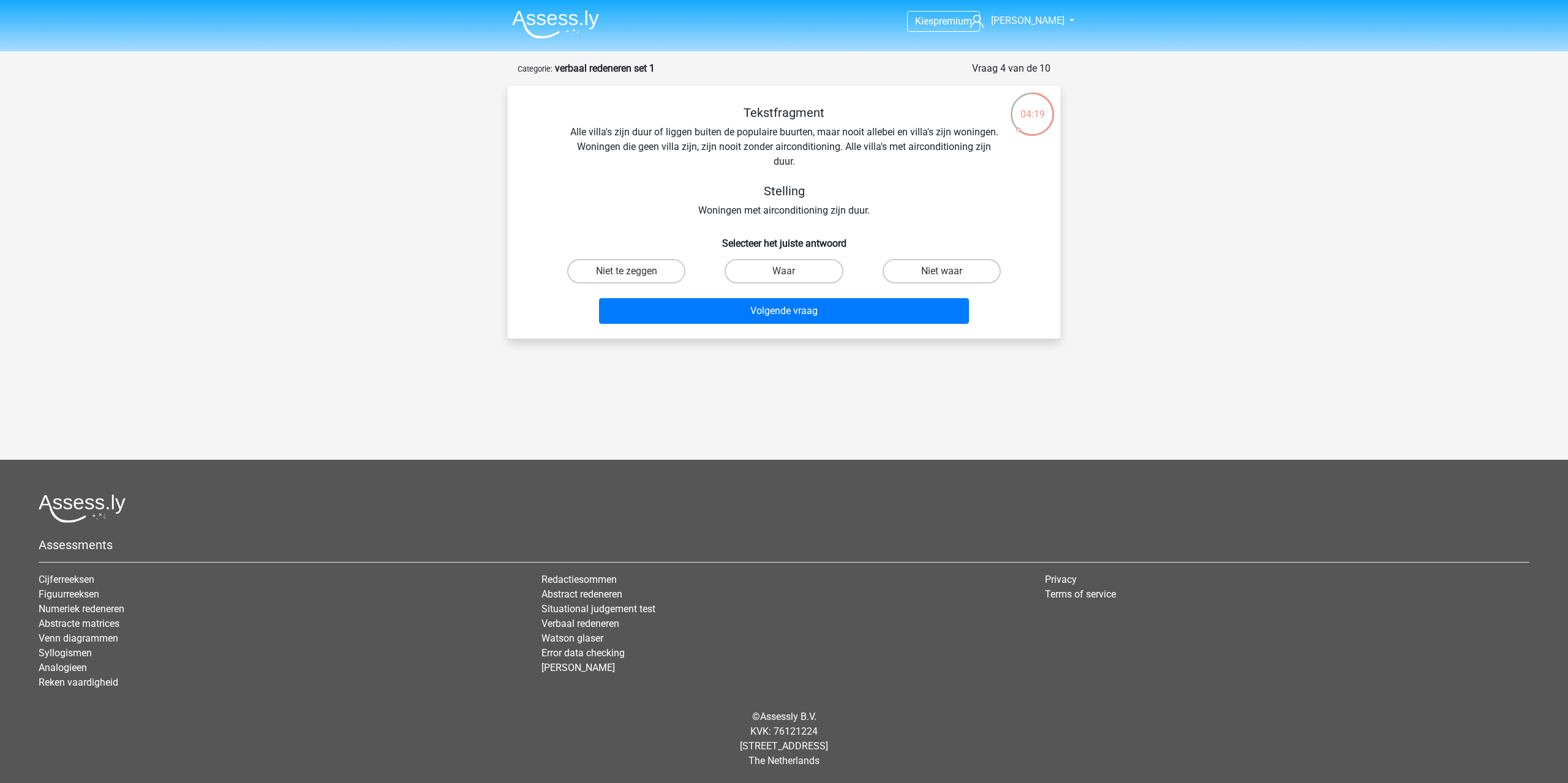
click at [944, 273] on input "Niet waar" at bounding box center [945, 275] width 8 height 8
radio input "true"
click at [896, 303] on button "Volgende vraag" at bounding box center [785, 311] width 371 height 26
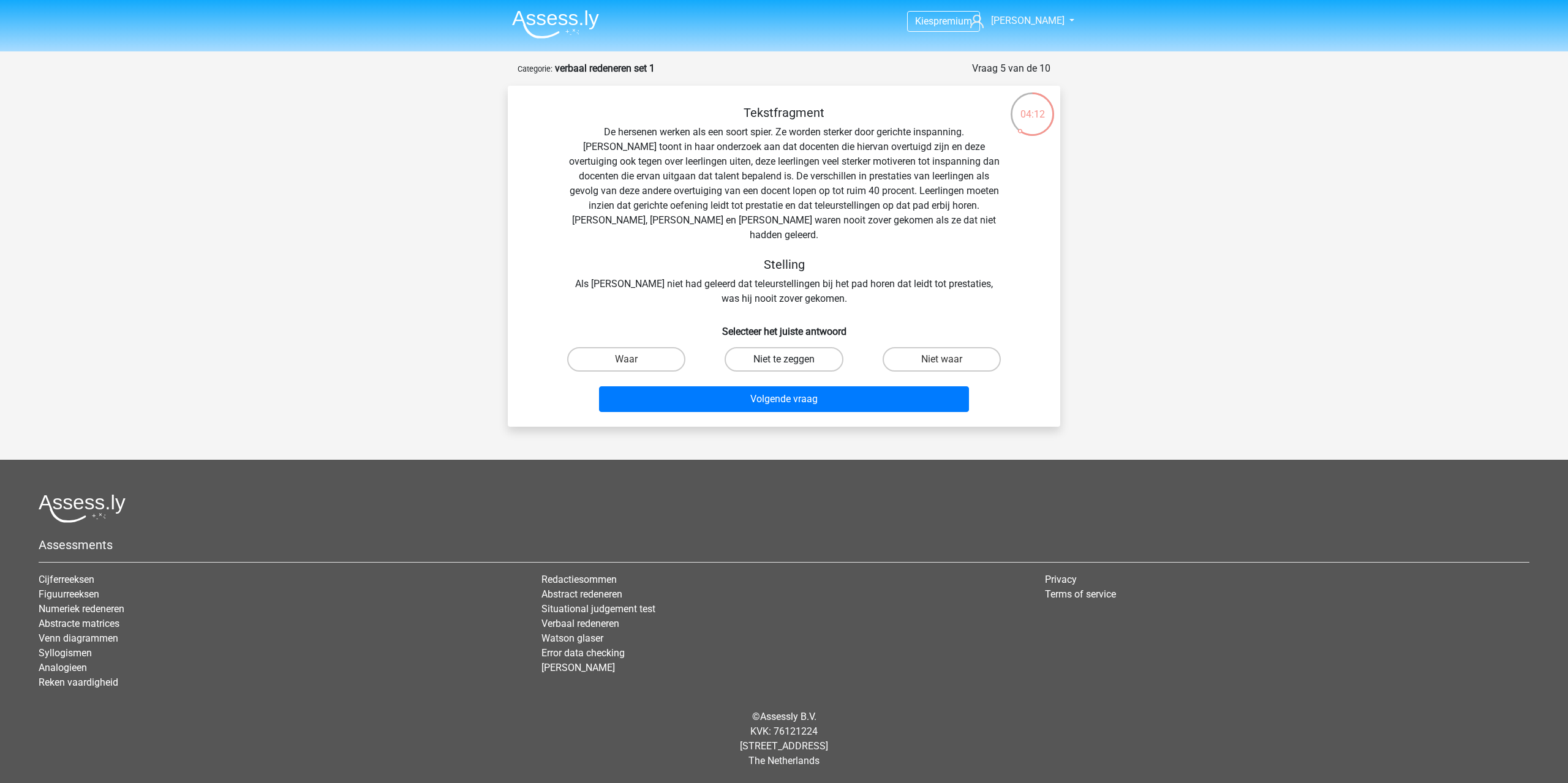
click at [755, 347] on label "Niet te zeggen" at bounding box center [784, 359] width 119 height 24
click at [784, 359] on input "Niet te zeggen" at bounding box center [788, 363] width 8 height 8
radio input "true"
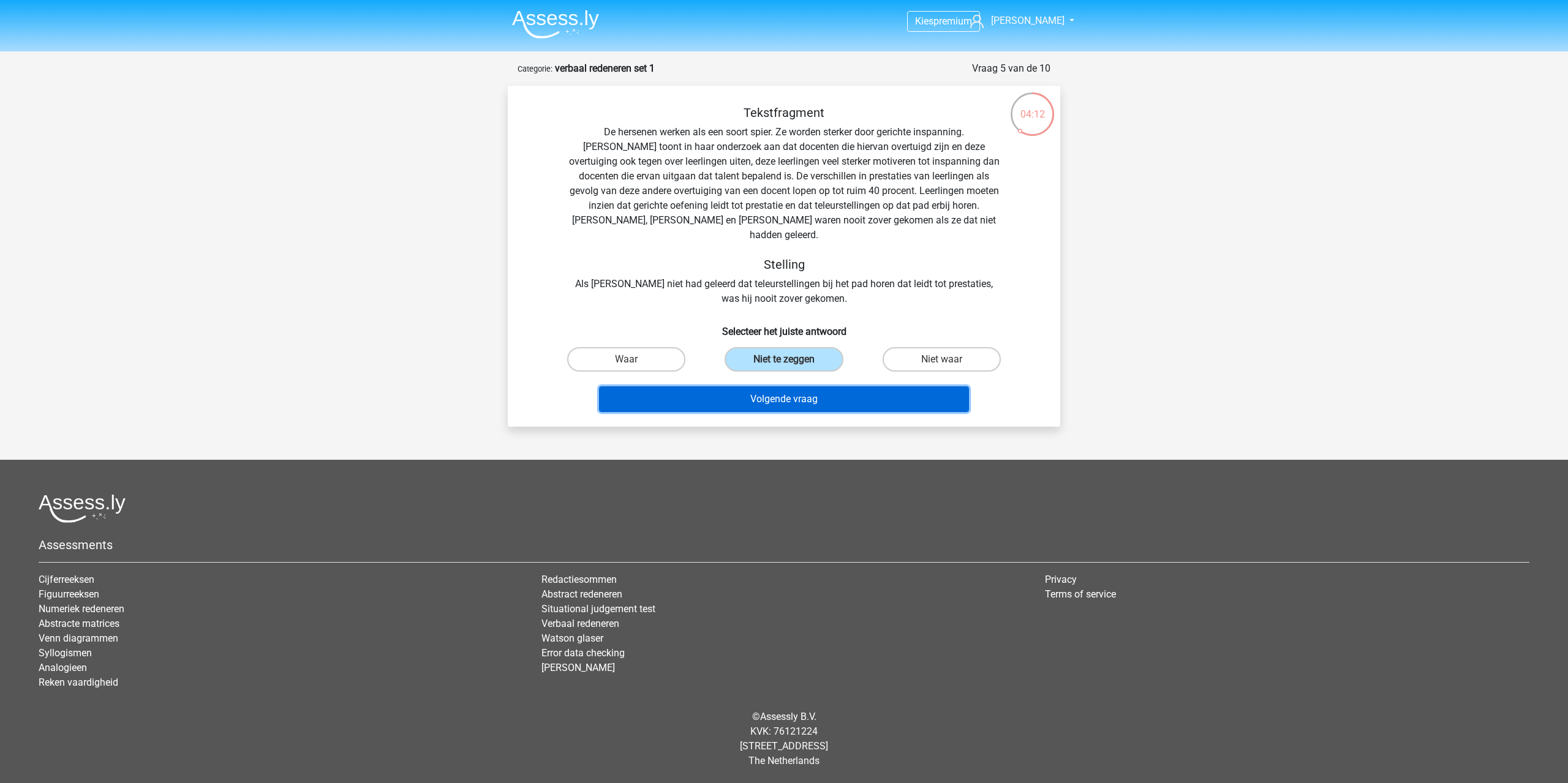
click at [757, 387] on button "Volgende vraag" at bounding box center [785, 399] width 371 height 26
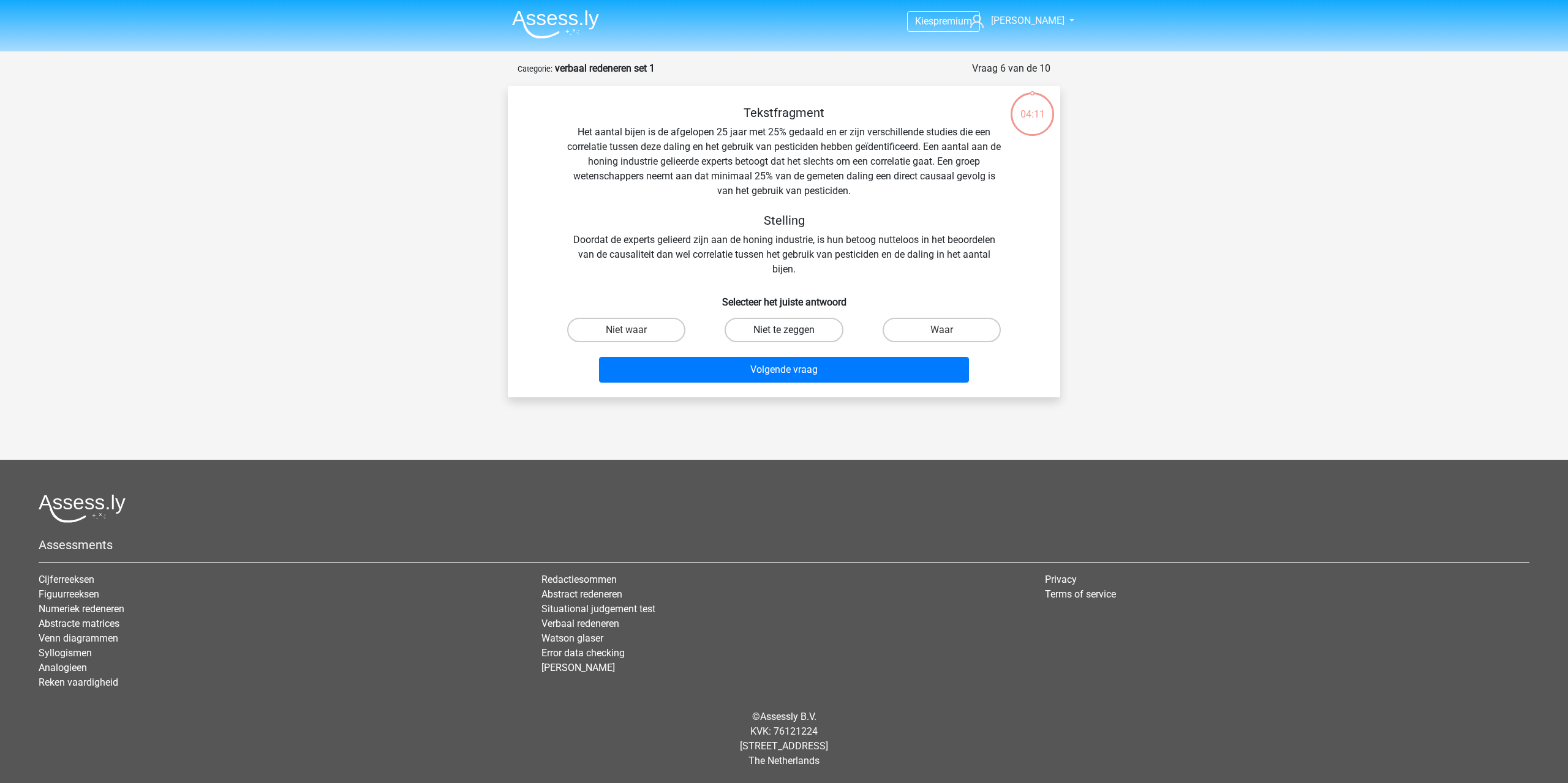
click at [774, 336] on label "Niet te zeggen" at bounding box center [784, 330] width 119 height 24
click at [784, 336] on input "Niet te zeggen" at bounding box center [788, 334] width 8 height 8
radio input "true"
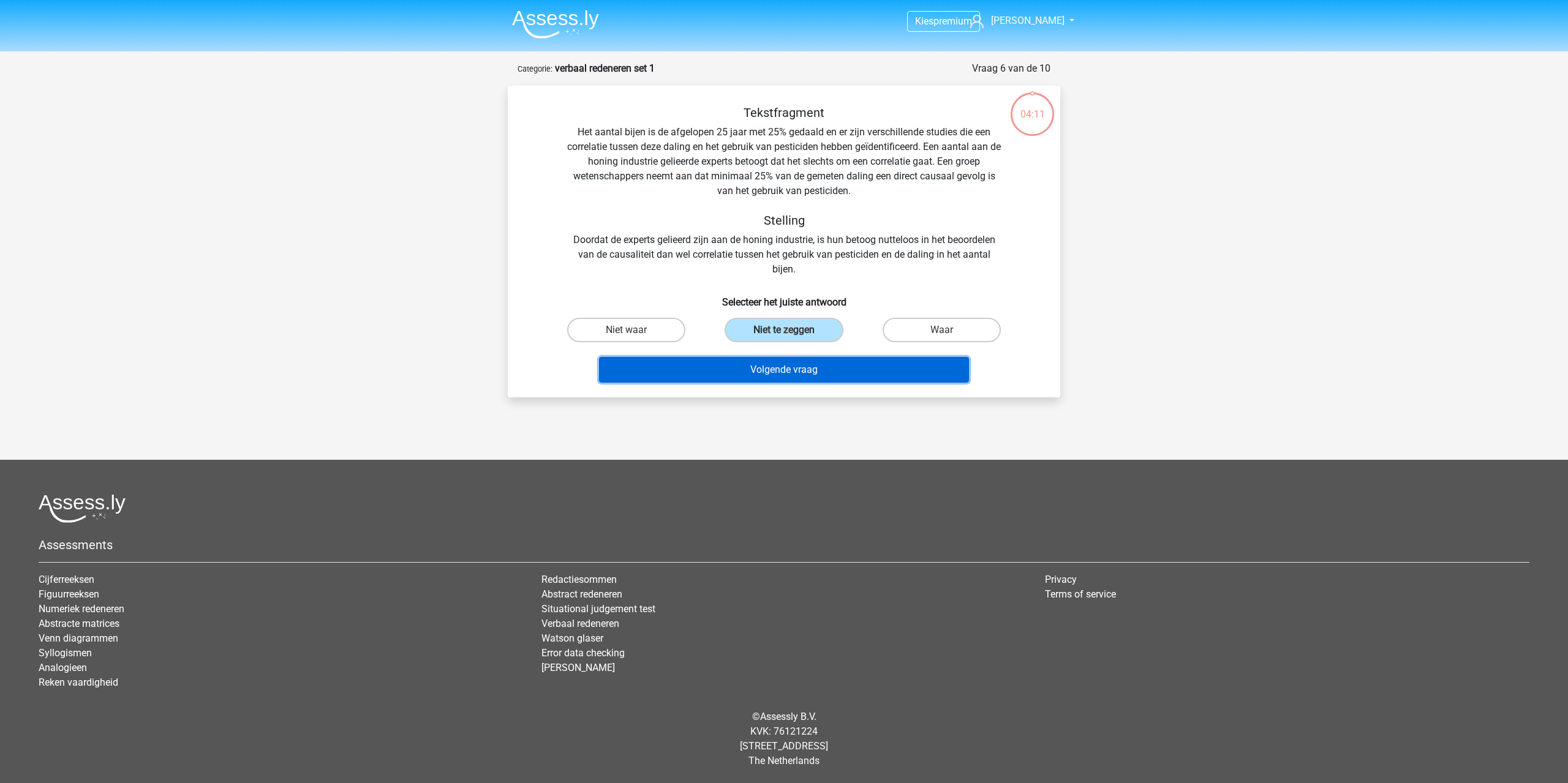
click at [773, 369] on button "Volgende vraag" at bounding box center [785, 370] width 371 height 26
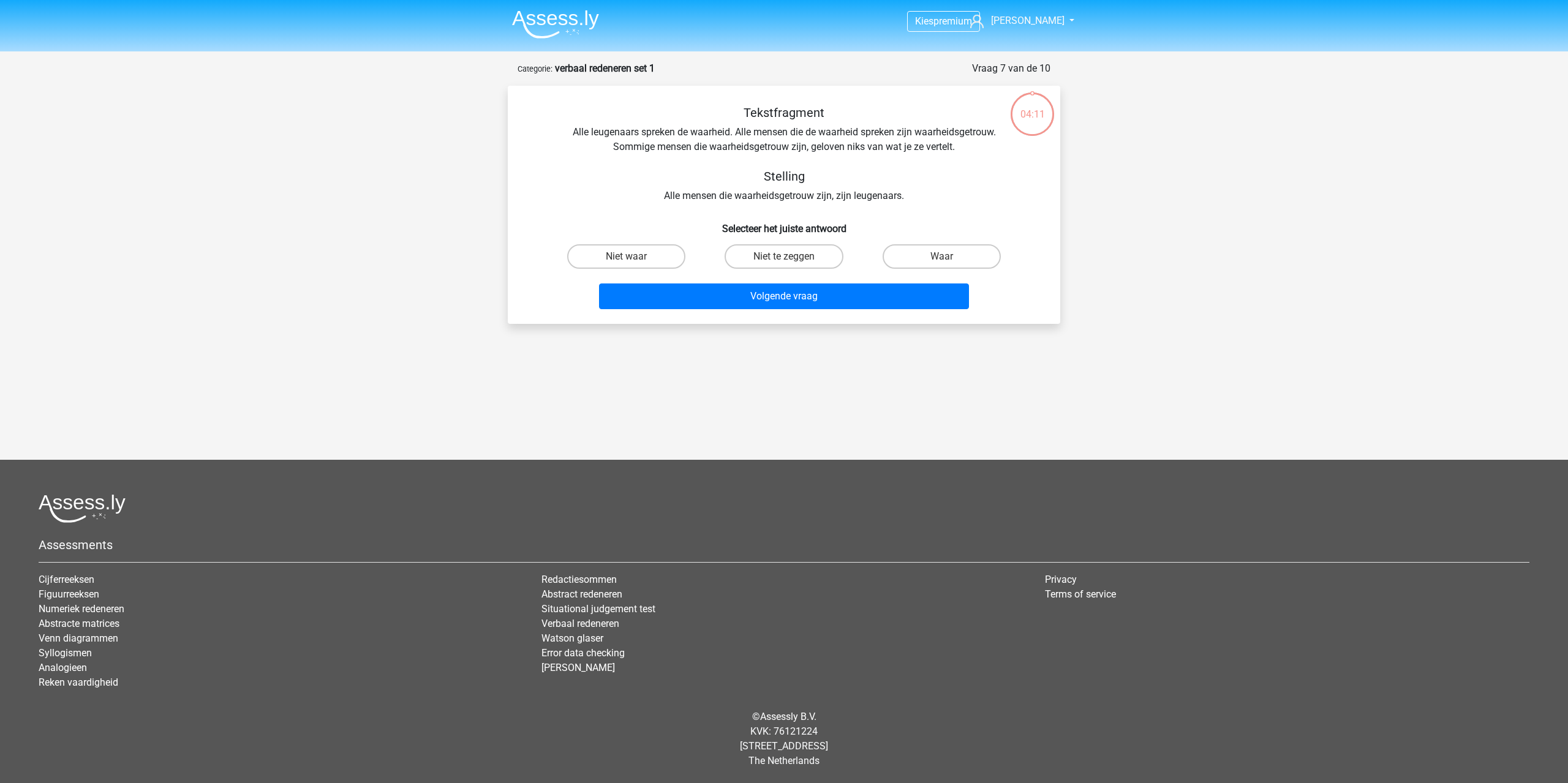
click at [780, 324] on div "Tekstfragment Alle leugenaars spreken de waarheid. Alle mensen die de waarheid …" at bounding box center [783, 205] width 552 height 238
click at [785, 260] on input "Niet te zeggen" at bounding box center [788, 260] width 8 height 8
radio input "true"
click at [780, 293] on button "Volgende vraag" at bounding box center [785, 296] width 371 height 26
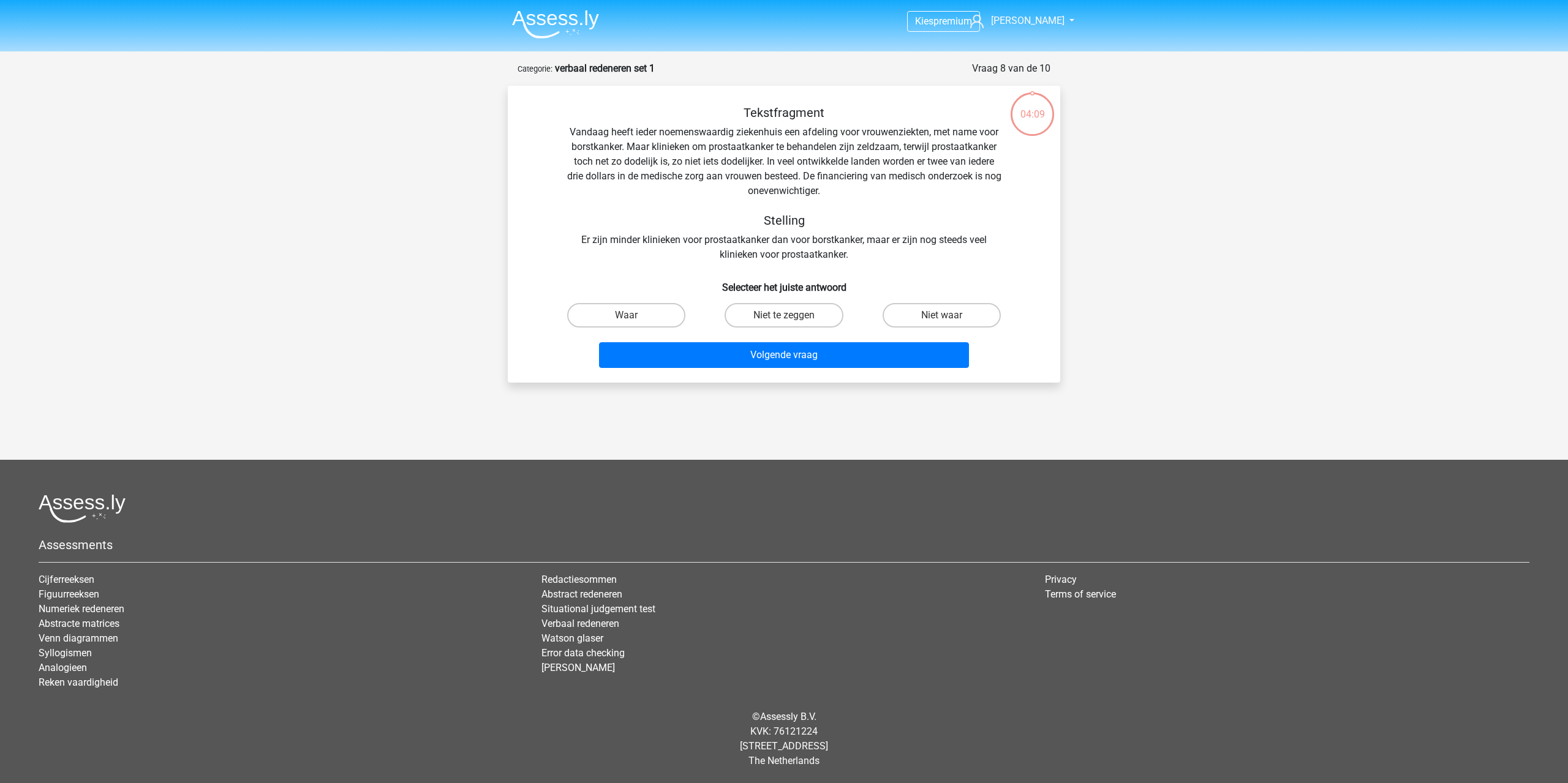
click at [773, 298] on div "Niet te zeggen" at bounding box center [783, 315] width 157 height 34
click at [774, 308] on label "Niet te zeggen" at bounding box center [784, 315] width 119 height 24
click at [784, 315] on input "Niet te zeggen" at bounding box center [788, 319] width 8 height 8
radio input "true"
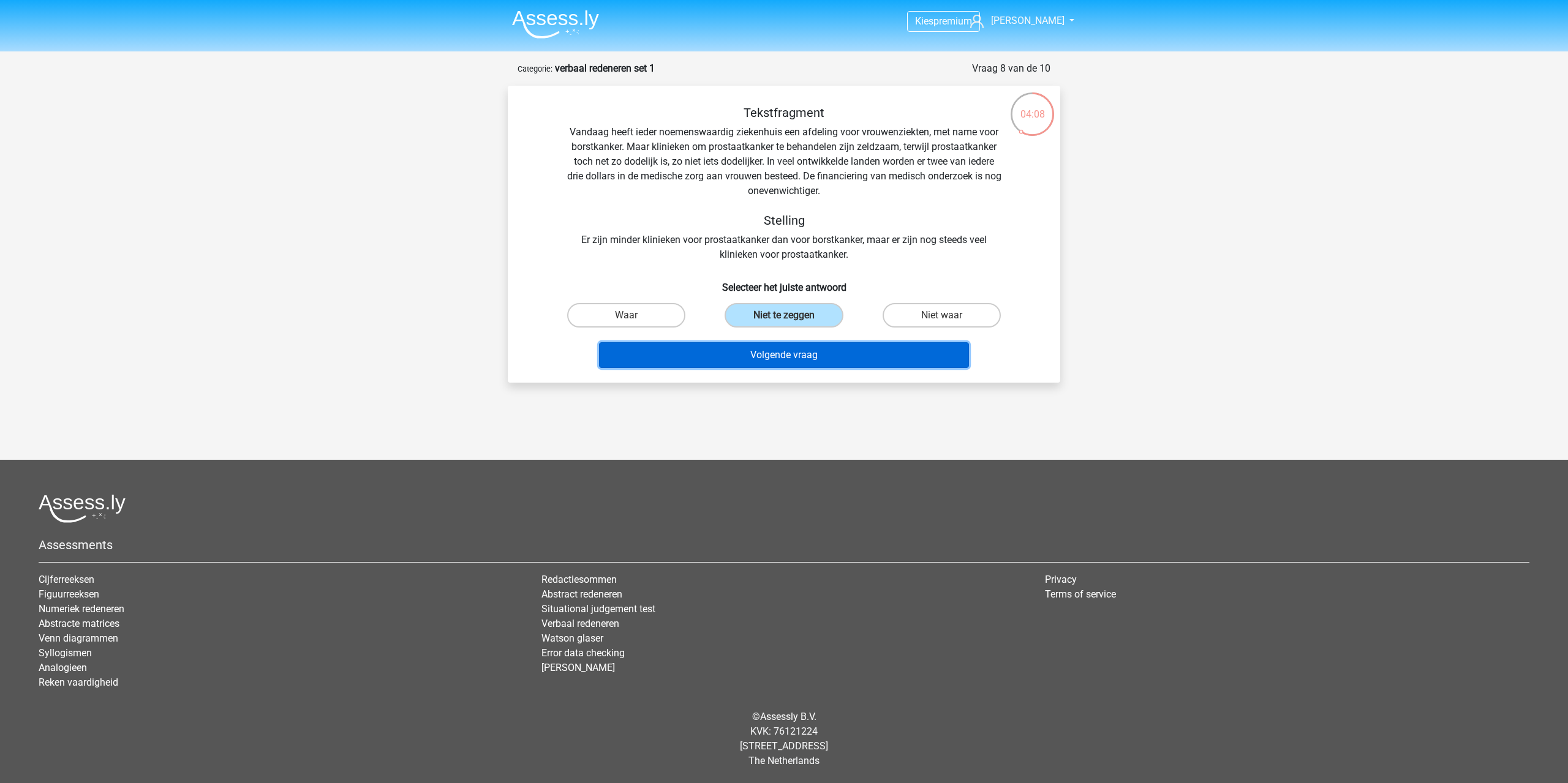
click at [786, 347] on button "Volgende vraag" at bounding box center [785, 355] width 371 height 26
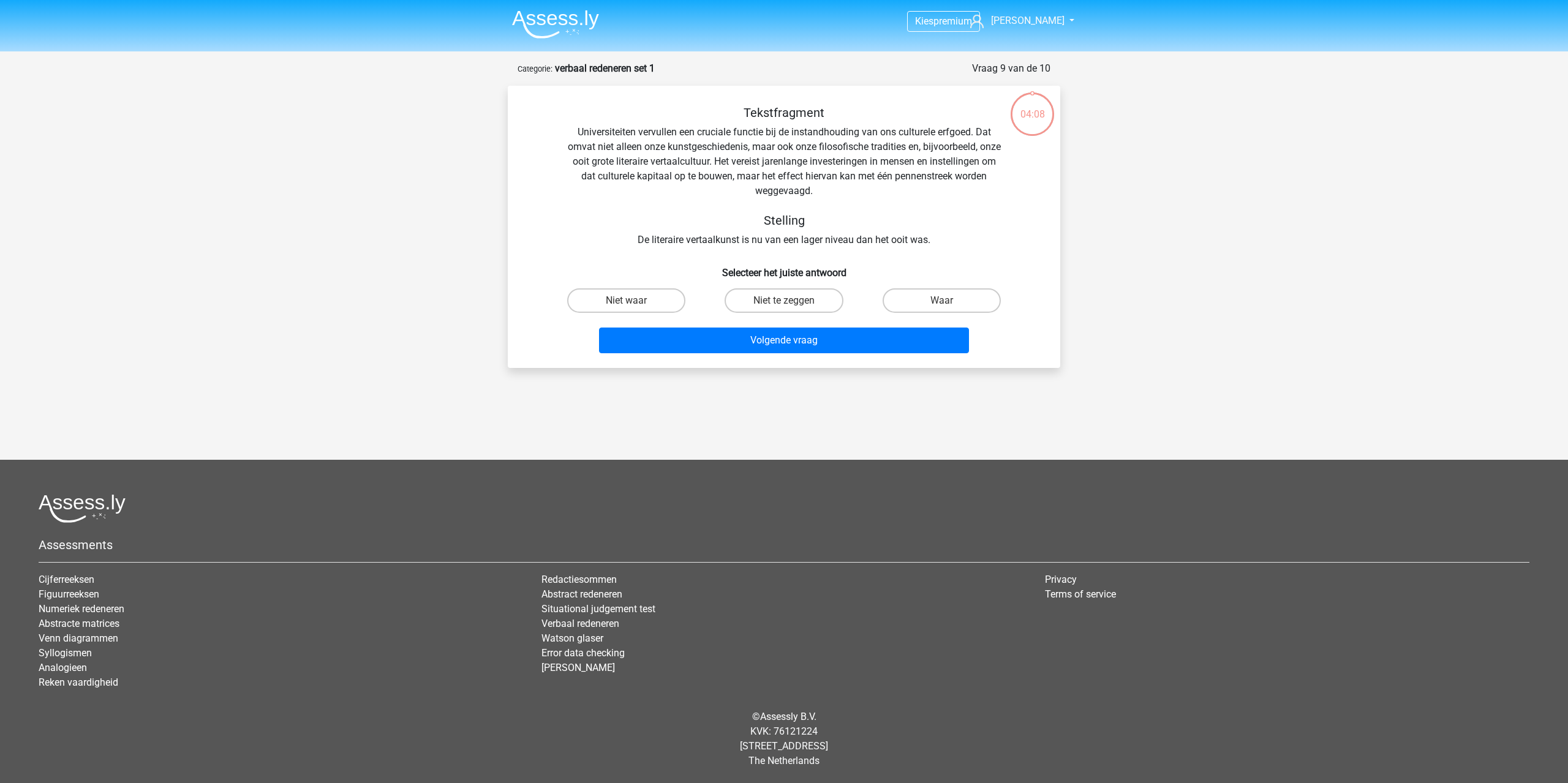
click at [784, 304] on input "Niet te zeggen" at bounding box center [788, 305] width 8 height 8
radio input "true"
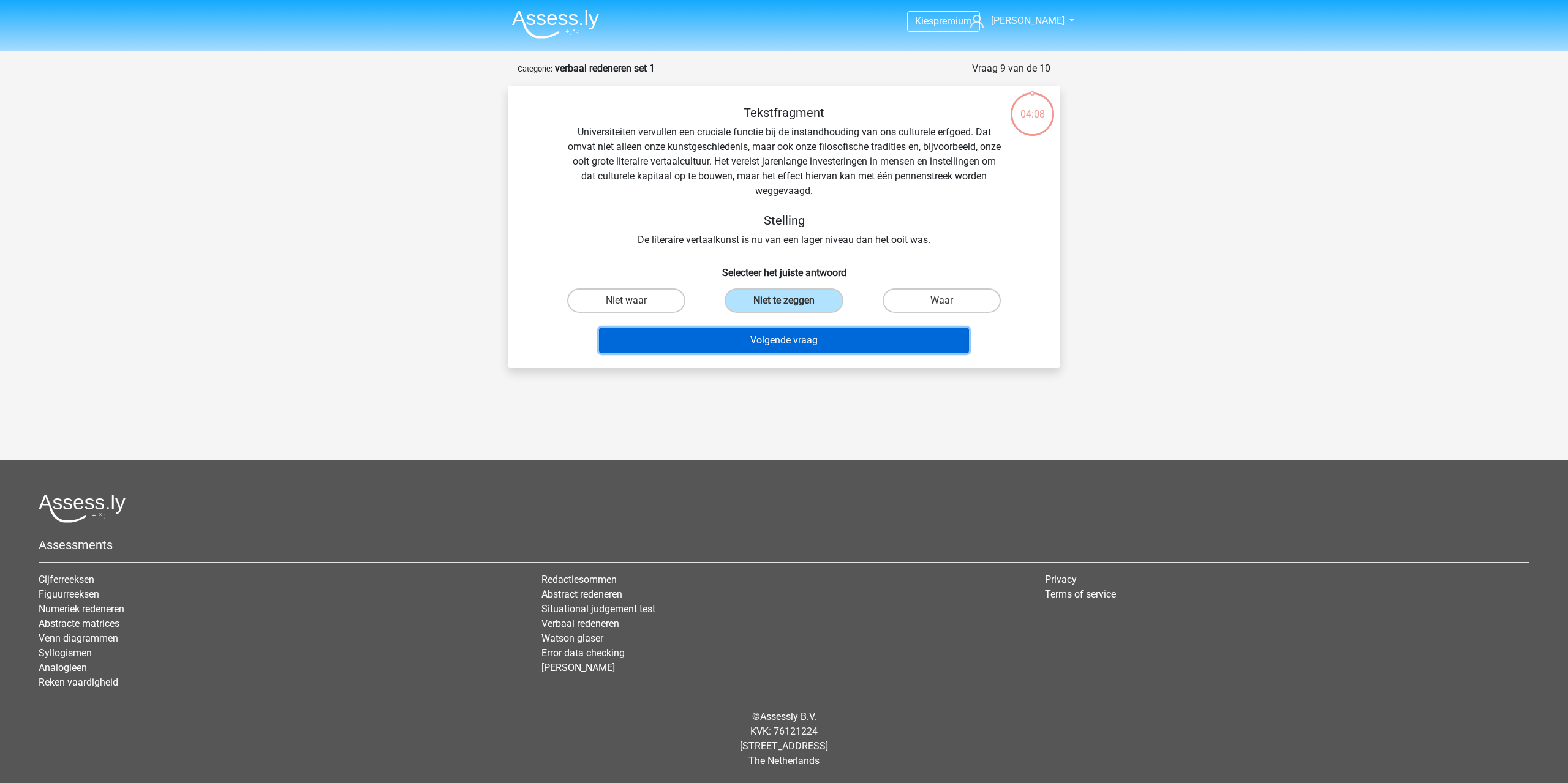
click at [786, 338] on button "Volgende vraag" at bounding box center [785, 340] width 371 height 26
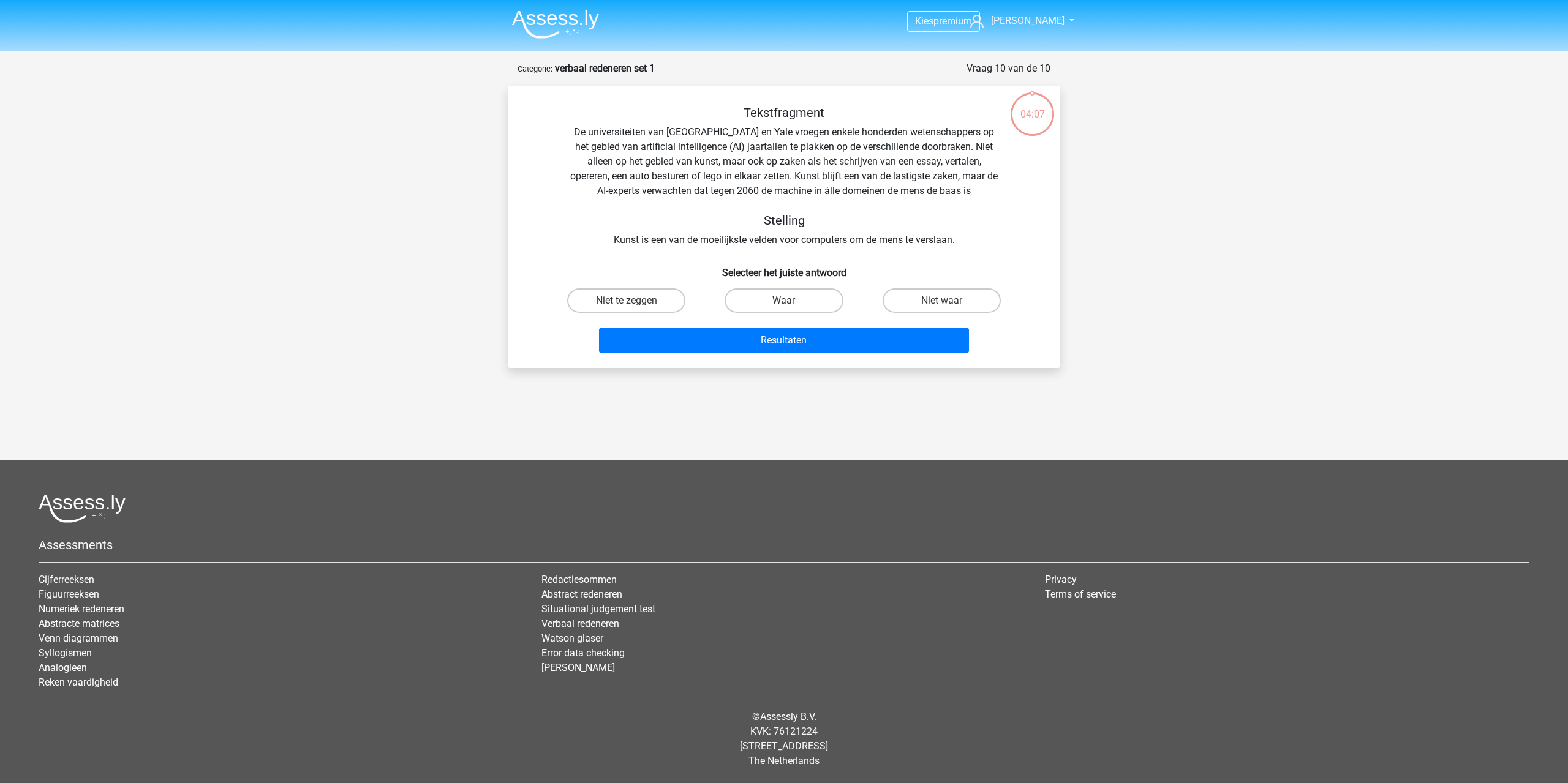
click at [786, 301] on input "Waar" at bounding box center [788, 305] width 8 height 8
radio input "true"
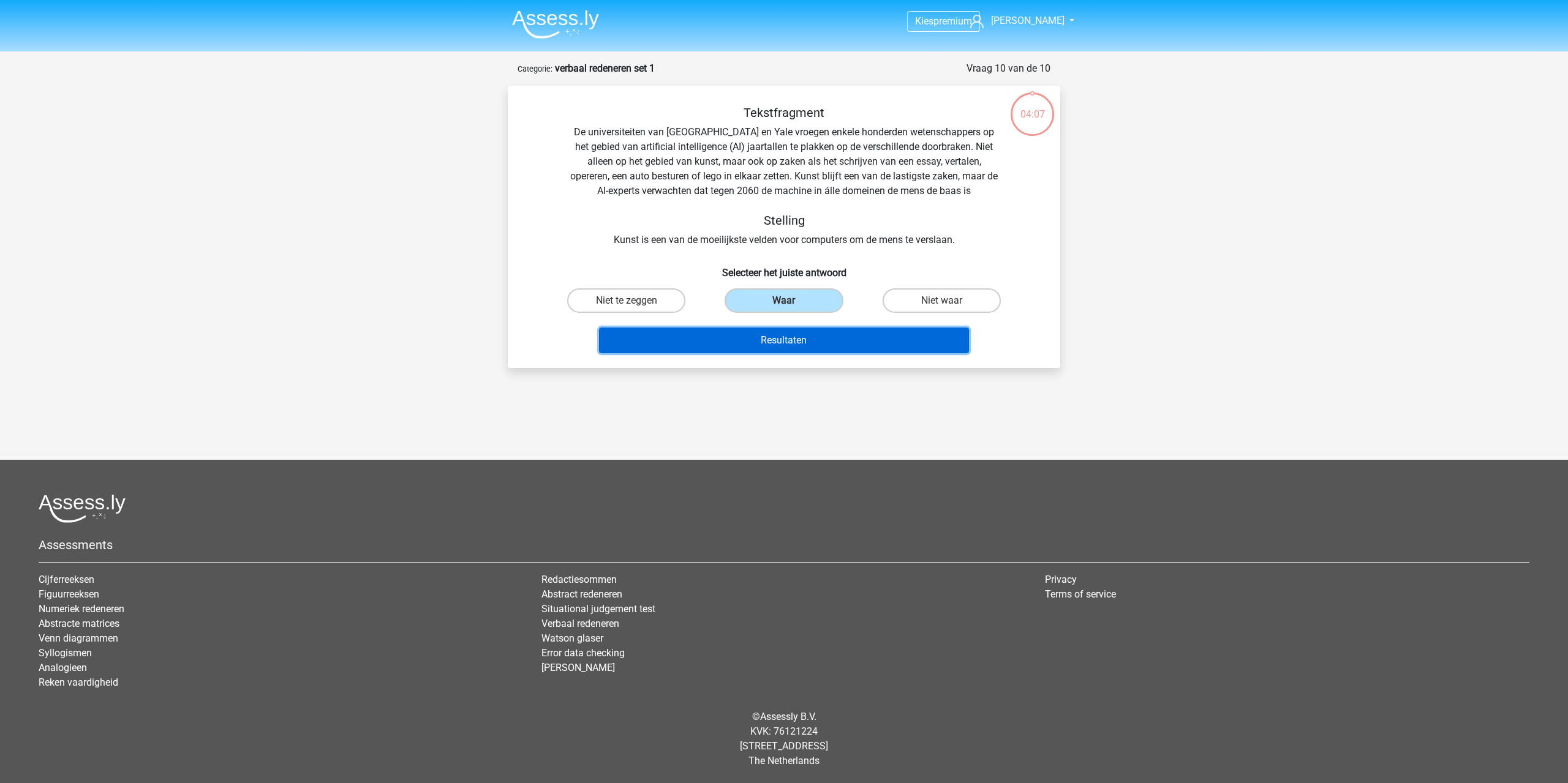
click at [790, 336] on button "Resultaten" at bounding box center [785, 340] width 371 height 26
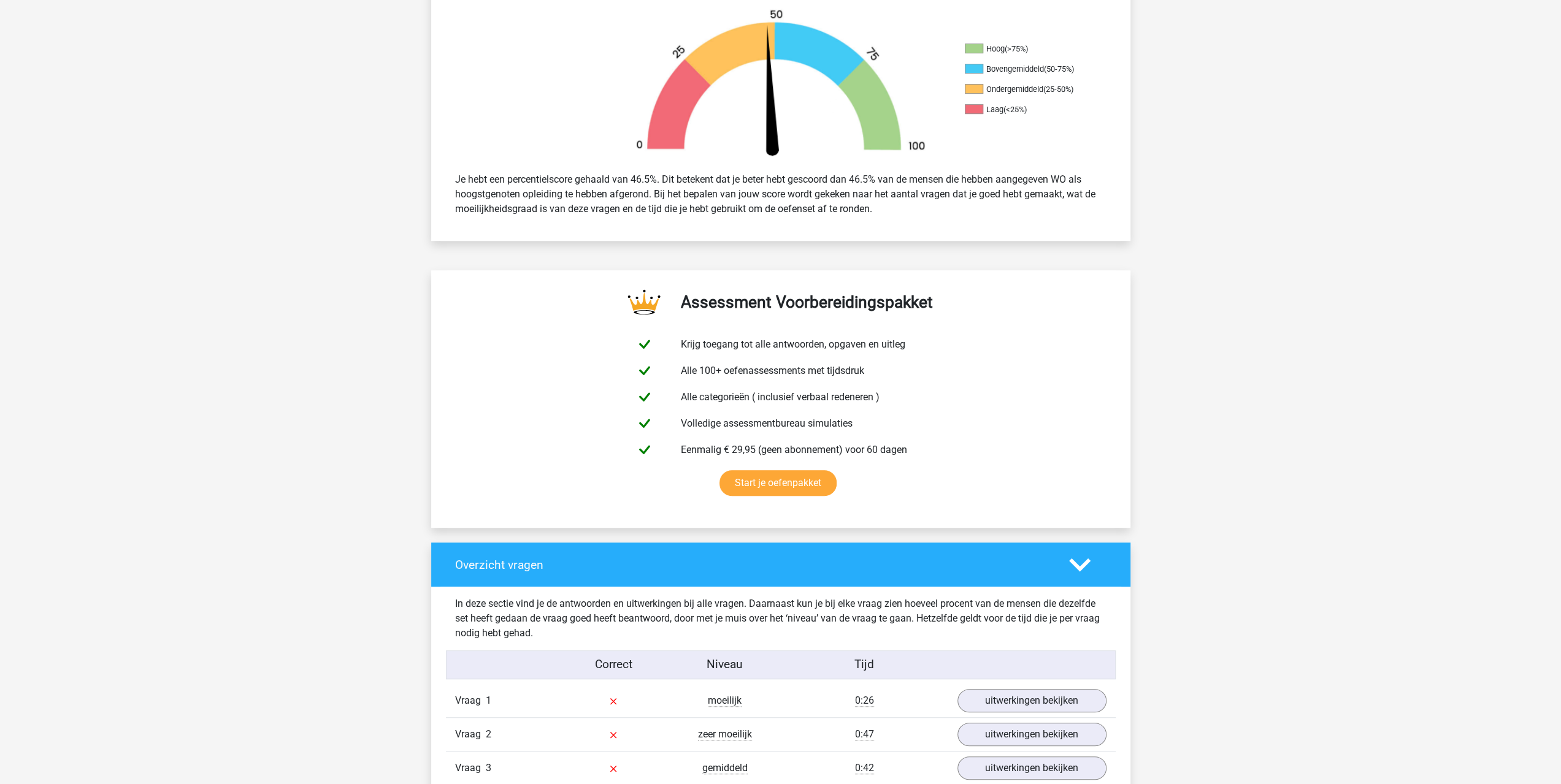
scroll to position [613, 0]
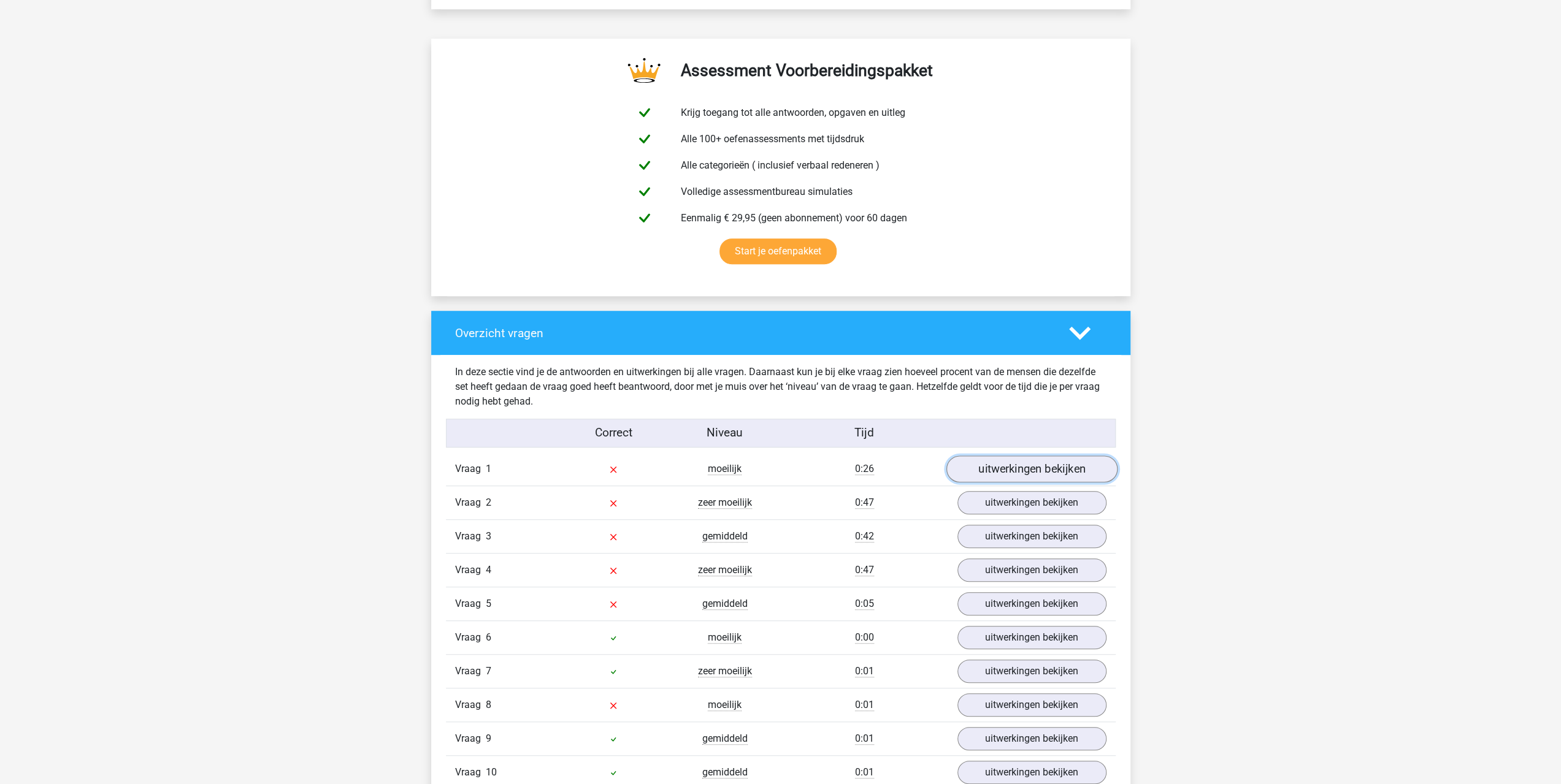
click at [1051, 471] on link "uitwerkingen bekijken" at bounding box center [1031, 468] width 171 height 27
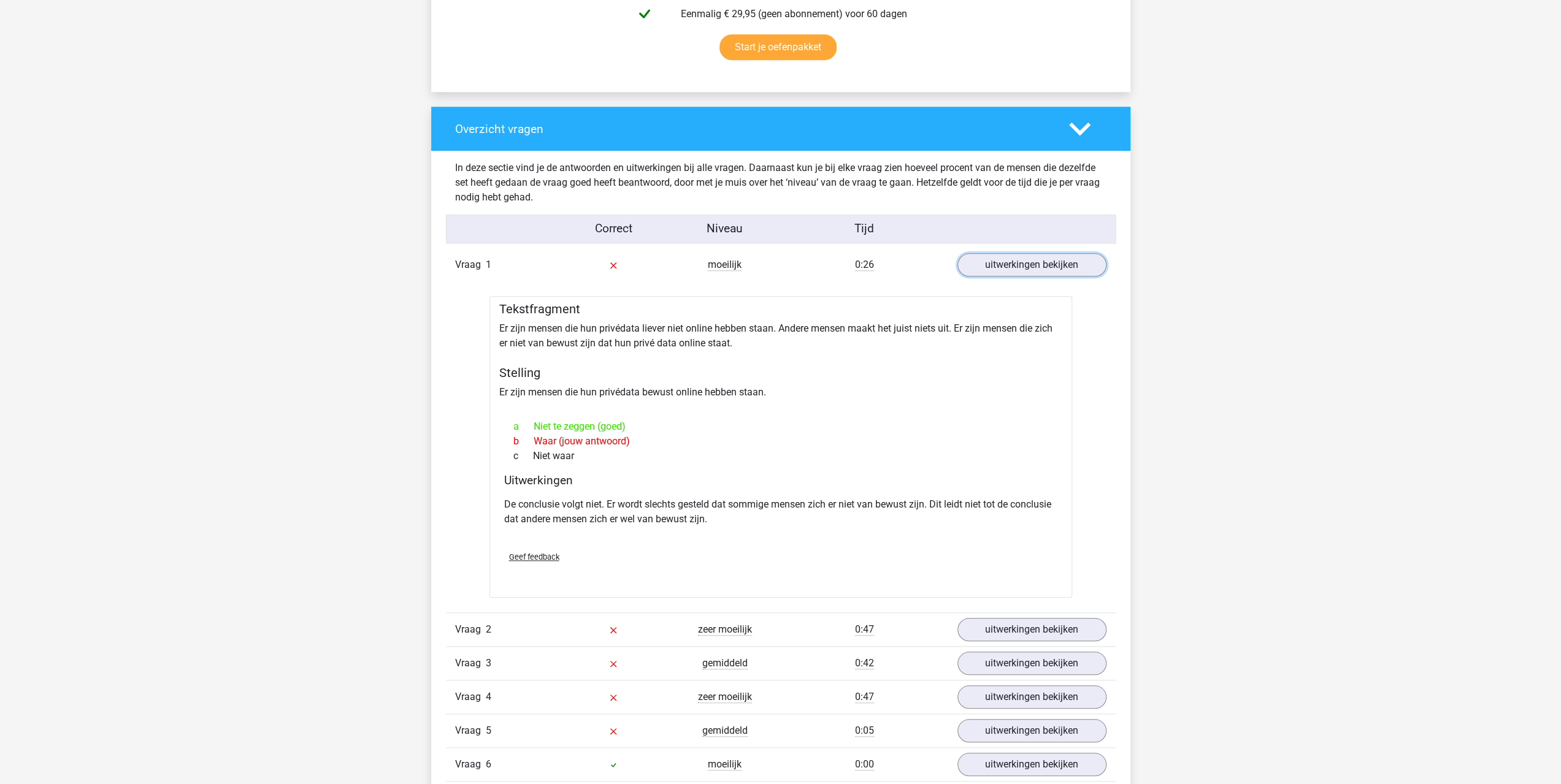
scroll to position [1021, 0]
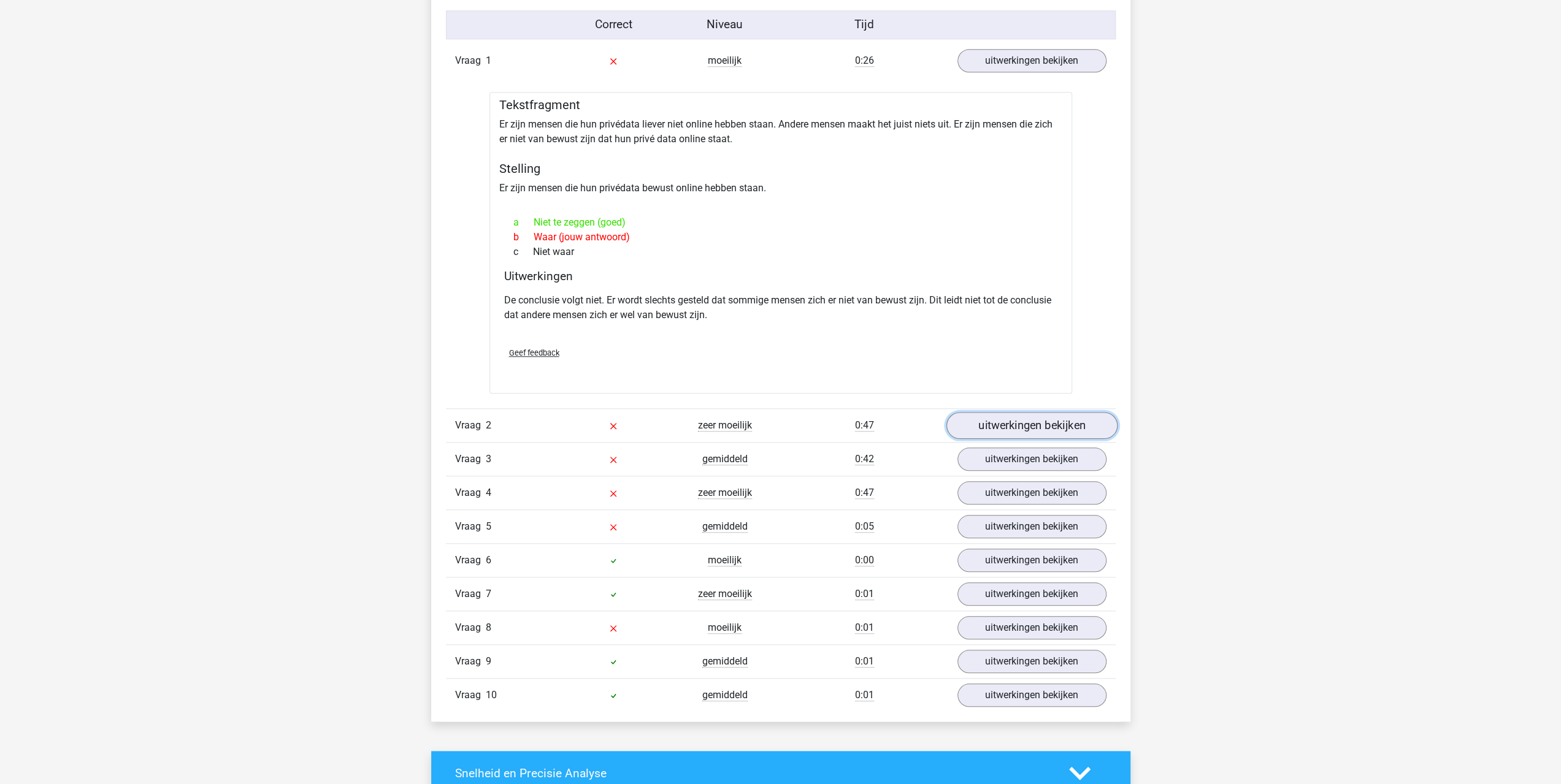
click at [992, 422] on link "uitwerkingen bekijken" at bounding box center [1031, 426] width 171 height 27
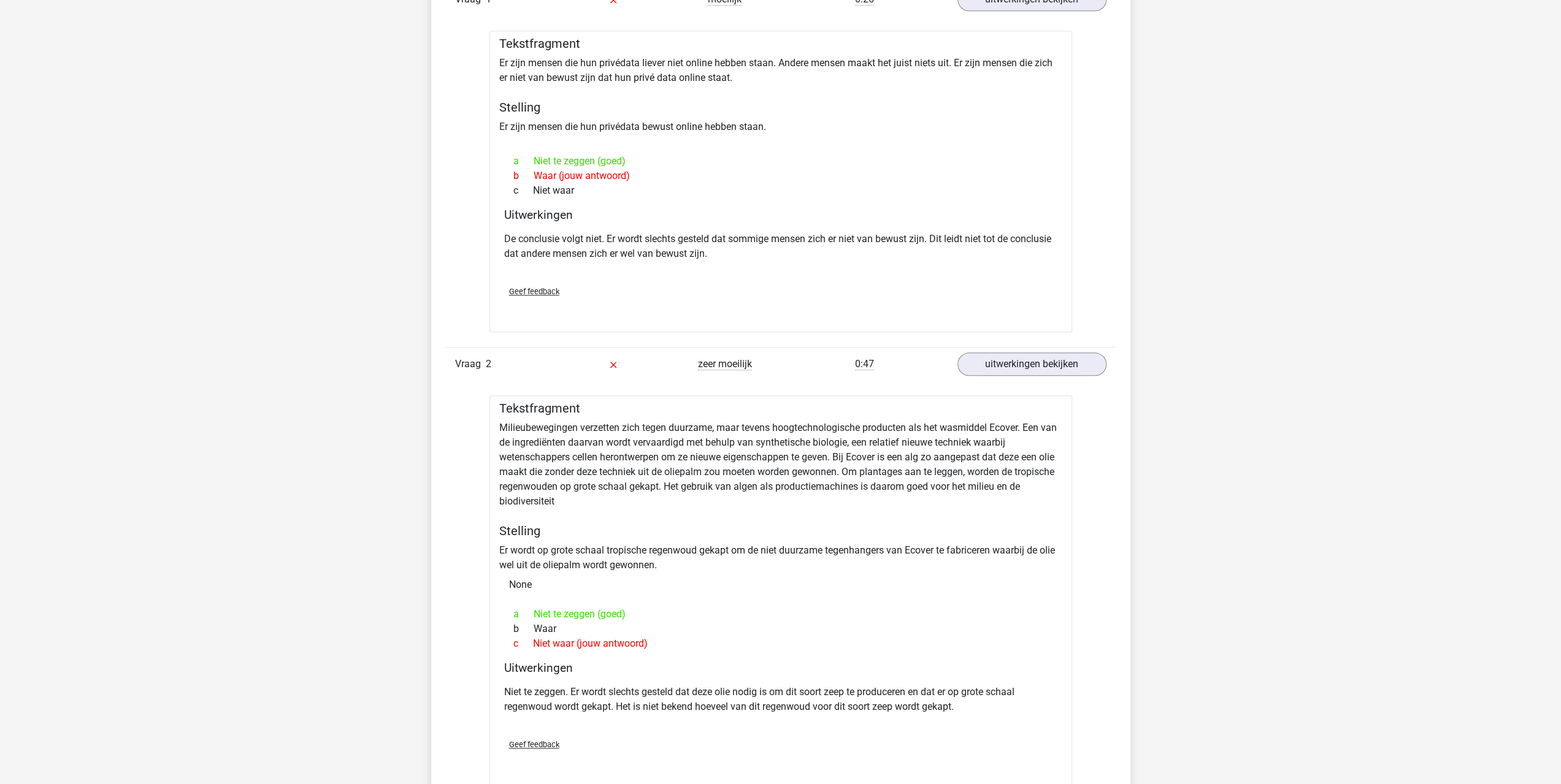
drag, startPoint x: 782, startPoint y: 499, endPoint x: 776, endPoint y: 515, distance: 17.1
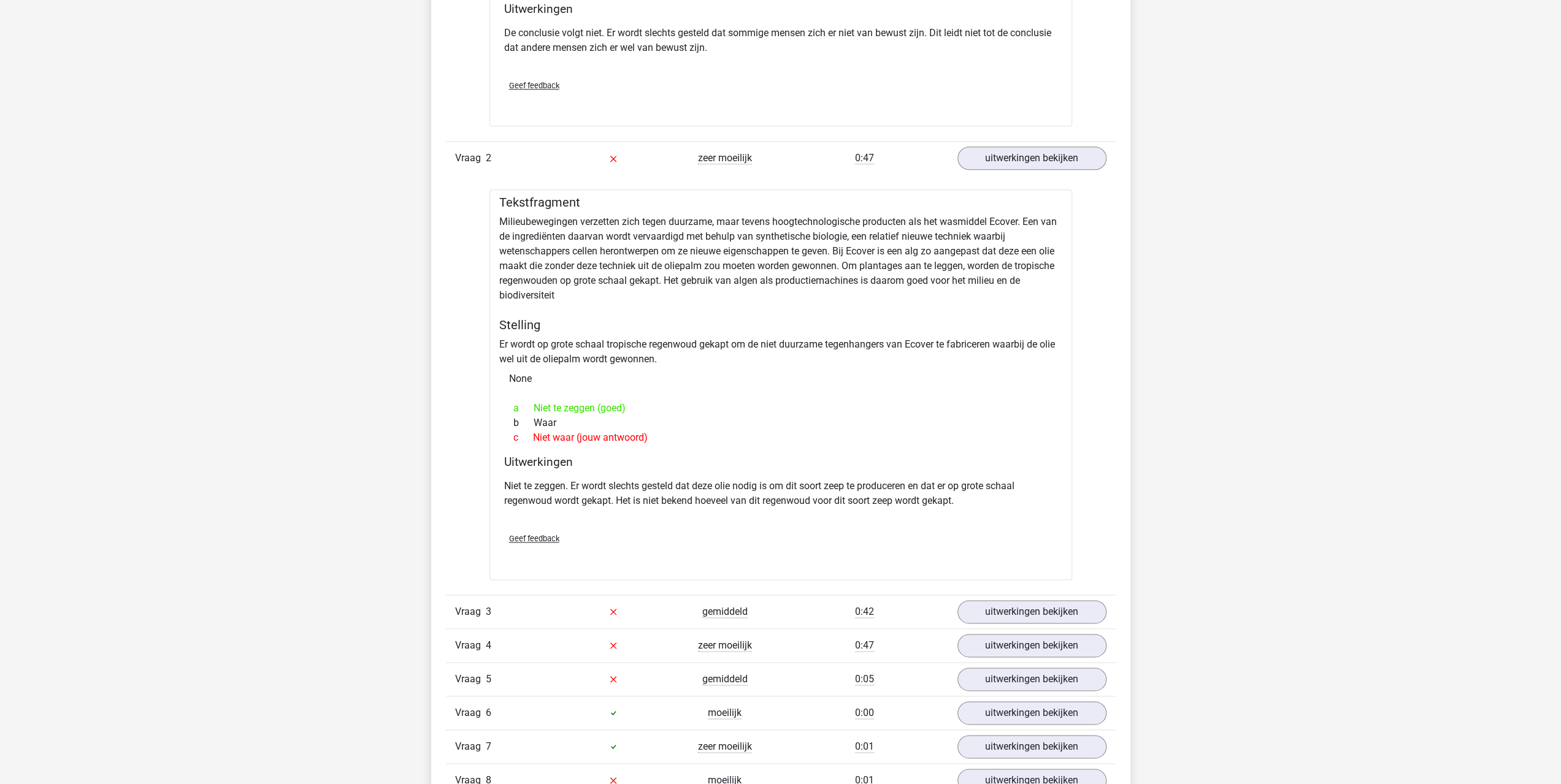
scroll to position [1493, 0]
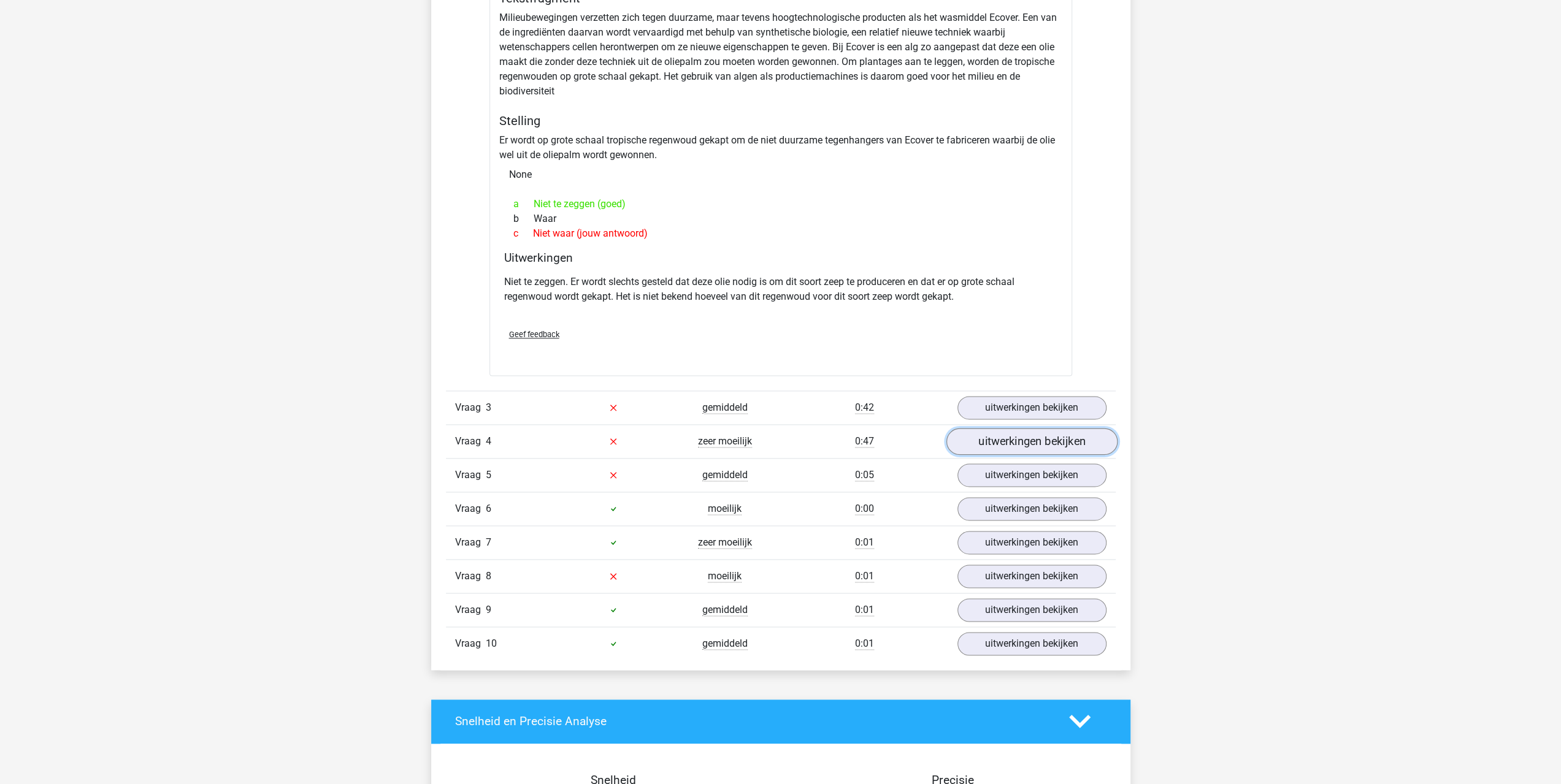
click at [1010, 430] on link "uitwerkingen bekijken" at bounding box center [1031, 441] width 171 height 27
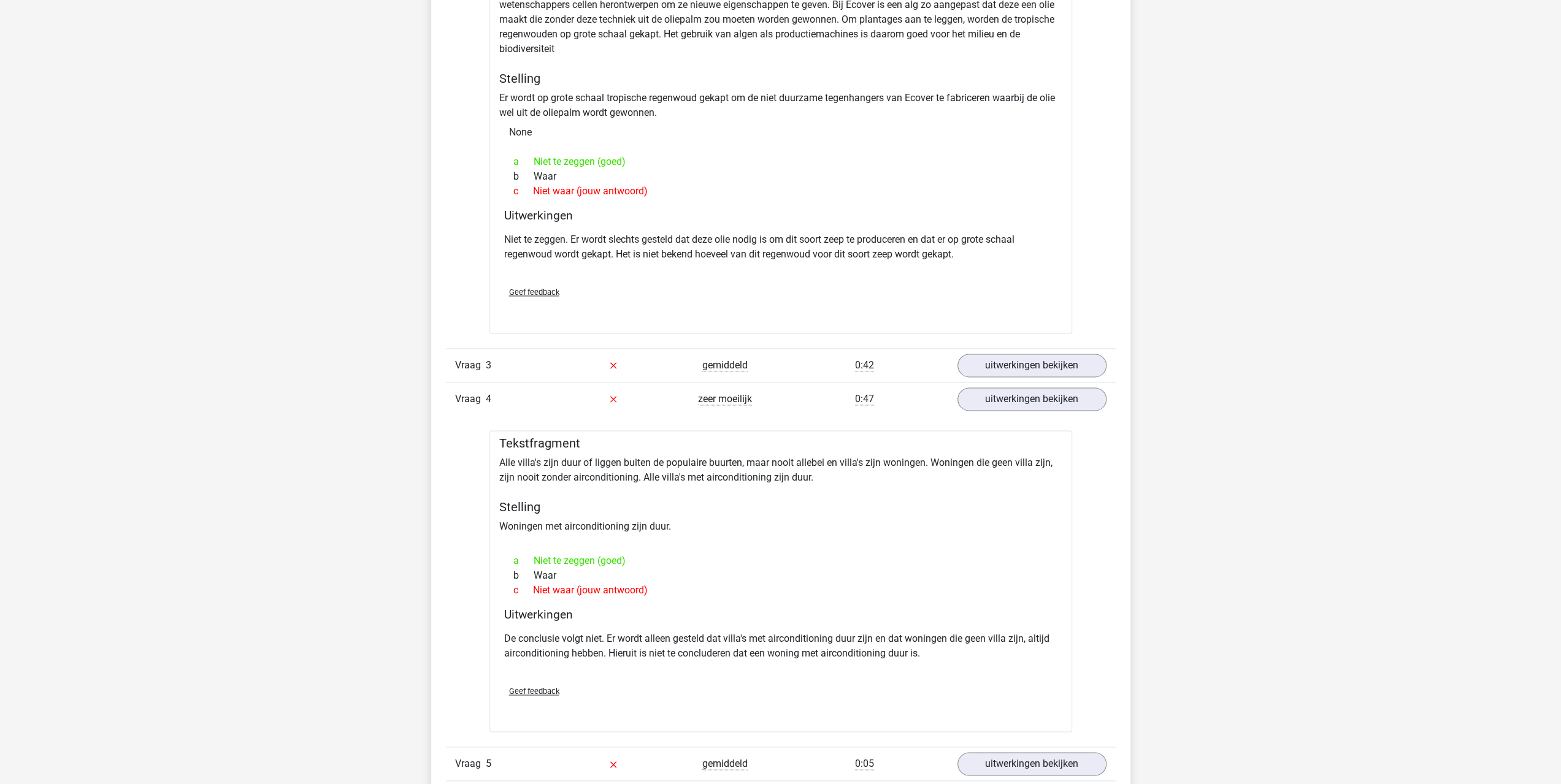
drag, startPoint x: 407, startPoint y: 450, endPoint x: 399, endPoint y: 487, distance: 37.9
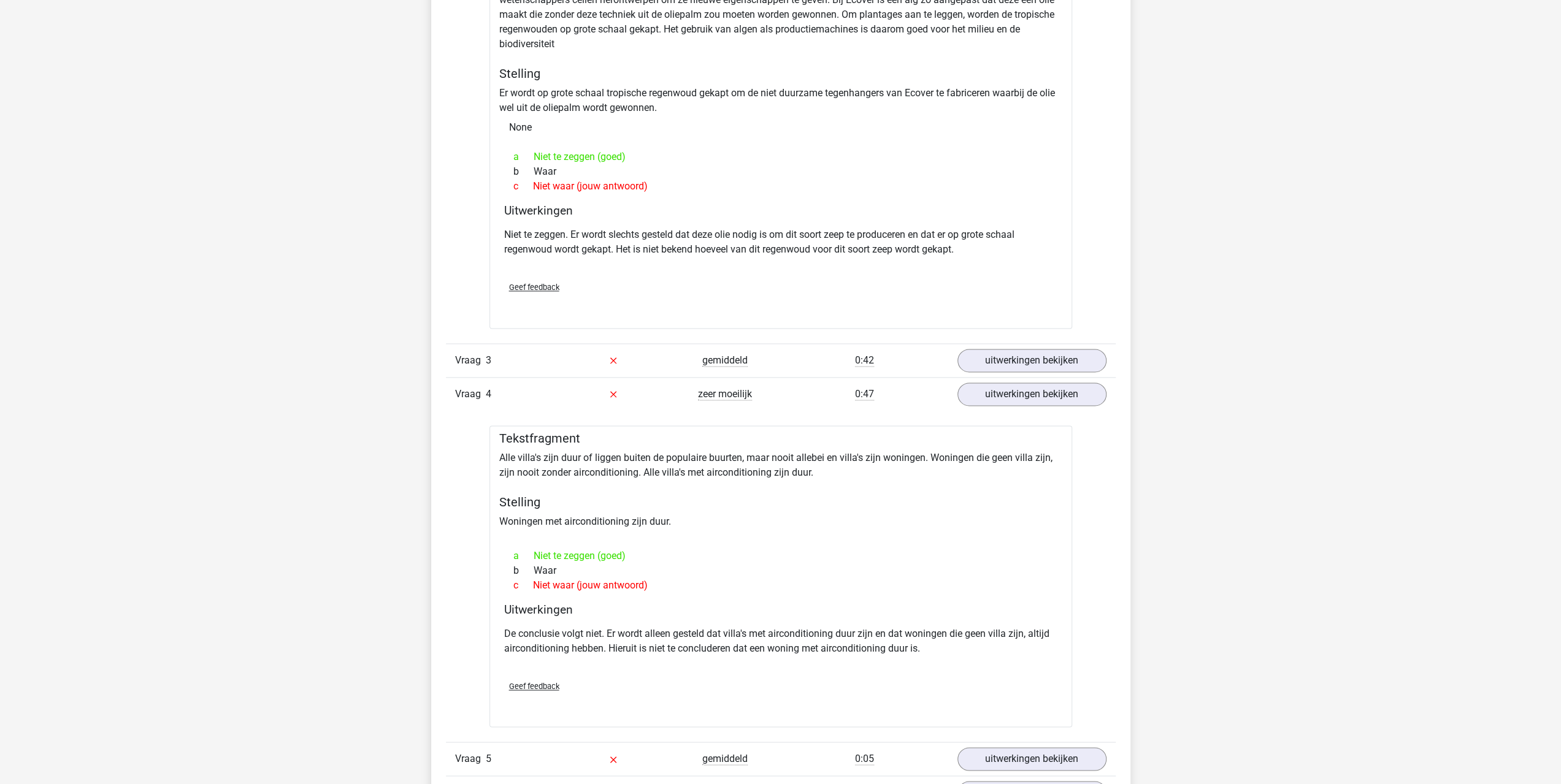
scroll to position [1745, 0]
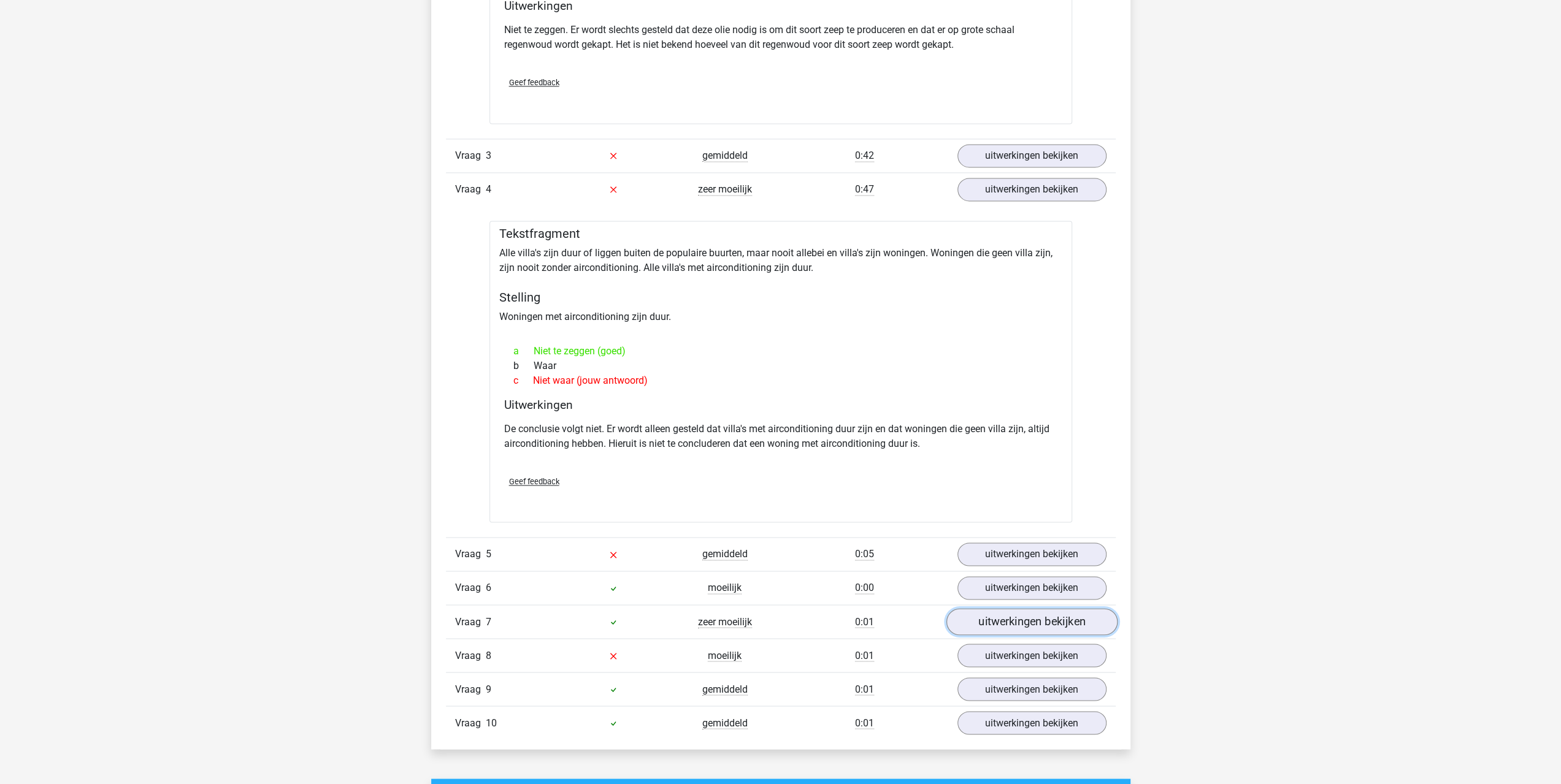
click at [1032, 625] on link "uitwerkingen bekijken" at bounding box center [1031, 621] width 171 height 27
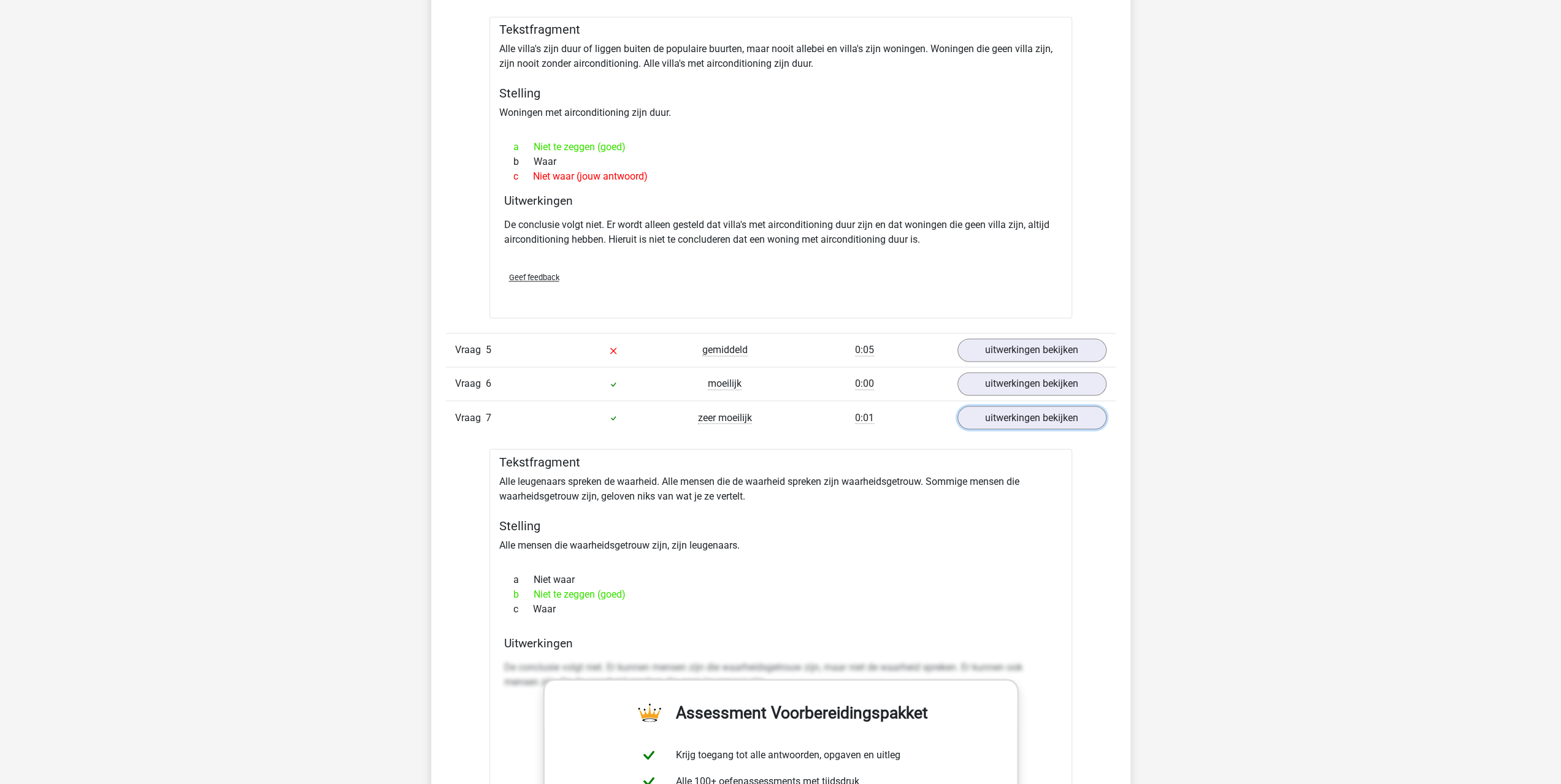
scroll to position [2154, 0]
